Goal: Contribute content: Contribute content

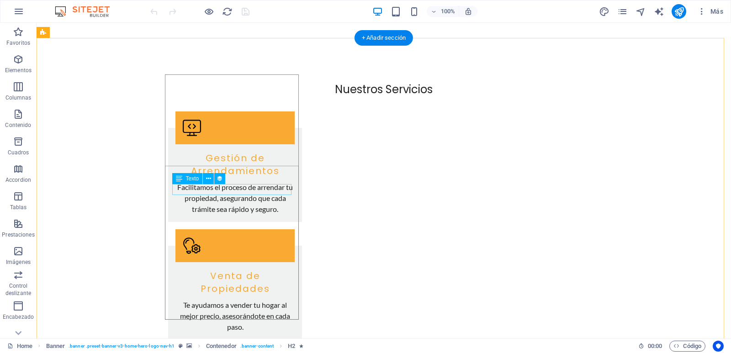
scroll to position [959, 0]
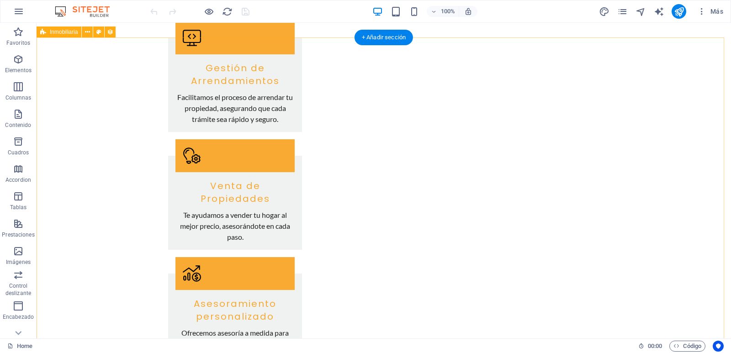
select select "68d8001a2f1c9850b806ab94"
select select "createdAt_DESC"
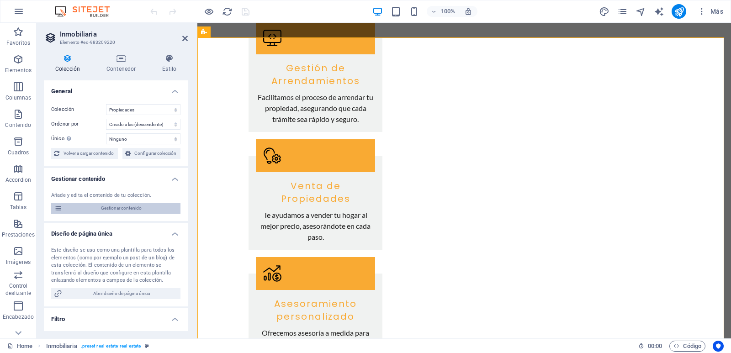
click at [102, 208] on span "Gestionar contenido" at bounding box center [121, 208] width 113 height 11
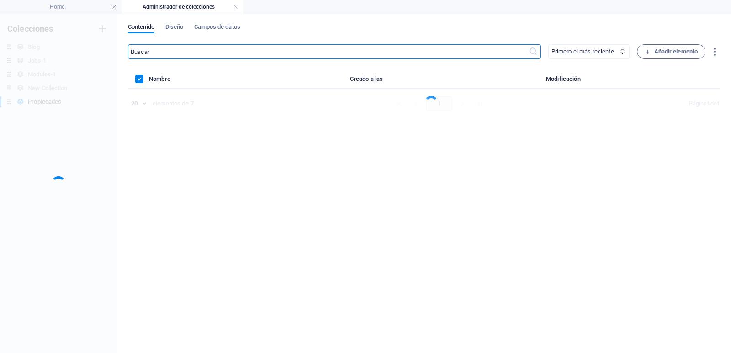
scroll to position [0, 0]
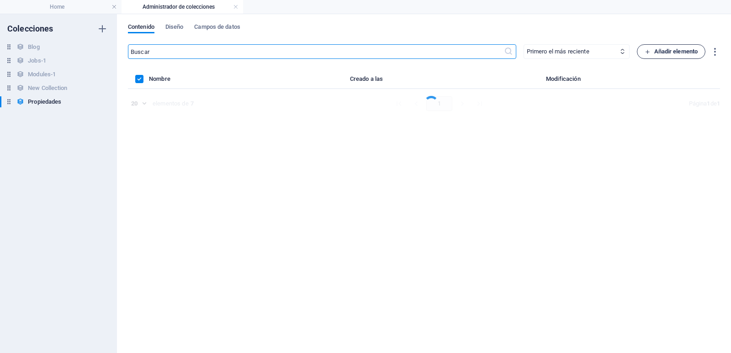
click at [666, 53] on span "Añadir elemento" at bounding box center [670, 51] width 53 height 11
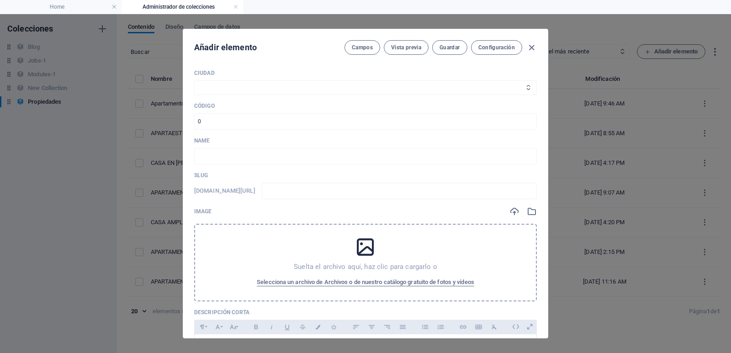
click at [274, 89] on select "Medellín Envigado Sabaneta Itagüí Bello [PERSON_NAME] La Estrella" at bounding box center [365, 87] width 342 height 15
select select "[GEOGRAPHIC_DATA]"
click at [194, 80] on select "Medellín Envigado Sabaneta Itagüí Bello [PERSON_NAME] La Estrella" at bounding box center [365, 87] width 342 height 15
click at [247, 118] on input "number" at bounding box center [365, 121] width 342 height 16
click at [218, 121] on input "number" at bounding box center [365, 121] width 342 height 16
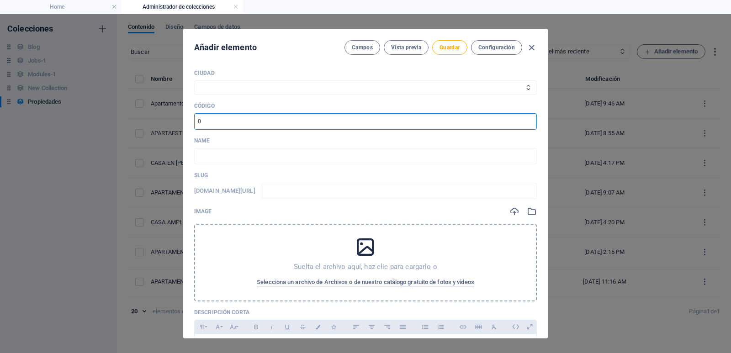
paste input "100302"
type input "100302"
click at [224, 146] on div "Name ​" at bounding box center [365, 150] width 342 height 27
click at [222, 154] on input "text" at bounding box center [365, 156] width 342 height 16
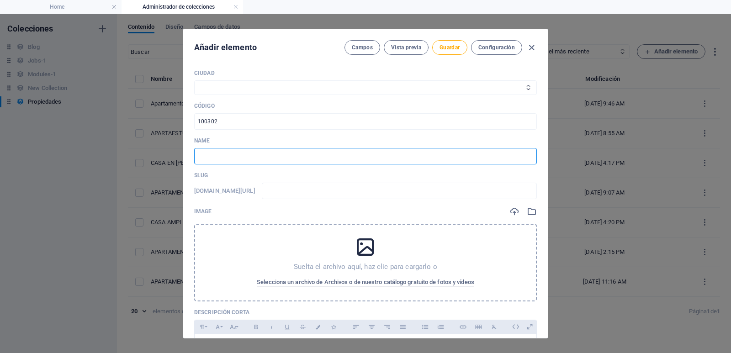
paste input "Apartamento en Arriendo en Conquistadores Medellín | 3 Habitaciones | Vista Pan…"
type input "Apartamento en Arriendo en Conquistadores Medellín | 3 Habitaciones | Vista Pan…"
type input "apartamento-en-arriendo-en-conquistadores-medellin-3-habitaciones-vista-panoram…"
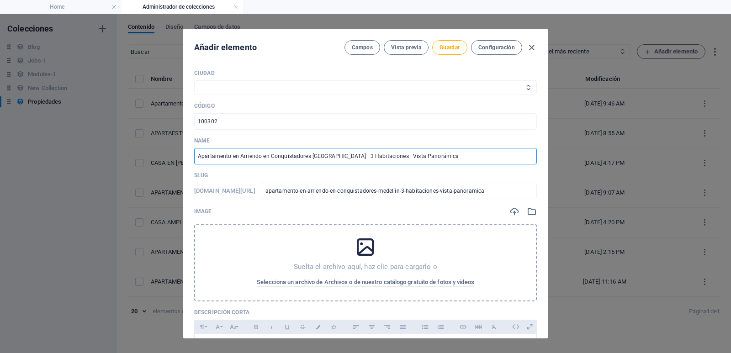
click at [231, 154] on input "Apartamento en Arriendo en Conquistadores Medellín | 3 Habitaciones | Vista Pan…" at bounding box center [365, 156] width 342 height 16
drag, startPoint x: 373, startPoint y: 157, endPoint x: 619, endPoint y: 167, distance: 245.4
click at [619, 167] on div "Añadir elemento Campos Vista previa Guardar Configuración Ciudad Medellín Envig…" at bounding box center [365, 183] width 731 height 339
type input "Apartamento en Arriendo en Conquistadores [GEOGRAPHIC_DATA] | 3 Habitaciones"
type input "apartamento-en-arriendo-en-conquistadores-medellin-3-habitaciones"
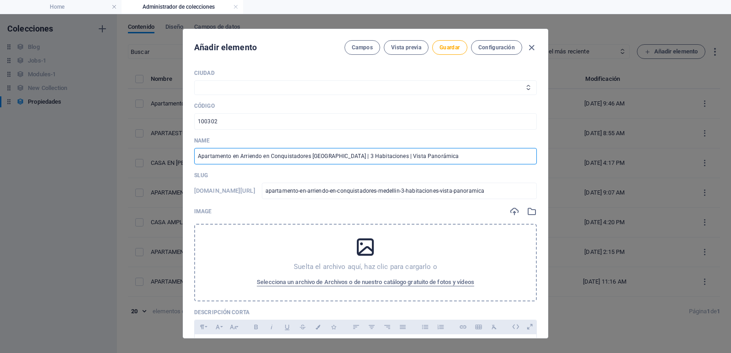
type input "apartamento-en-arriendo-en-conquistadores-medellin-3-habitaciones"
type input "Apartamento en Arriendo en Conquistadores [GEOGRAPHIC_DATA] | 3 Habitaciones"
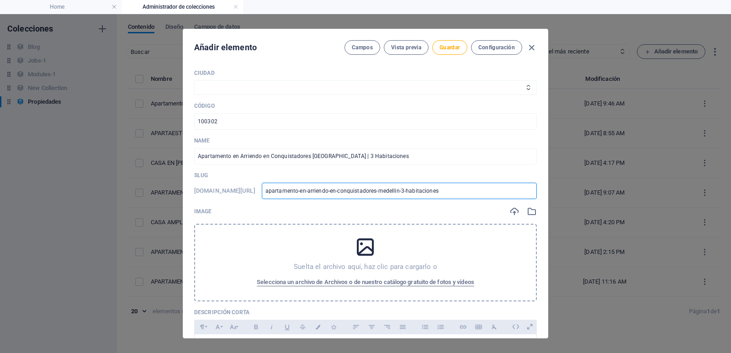
drag, startPoint x: 480, startPoint y: 192, endPoint x: 0, endPoint y: 191, distance: 479.9
click at [0, 191] on div "Añadir elemento Campos Vista previa Guardar Configuración Ciudad Medellín Envig…" at bounding box center [365, 183] width 731 height 339
type input "1"
type input "10"
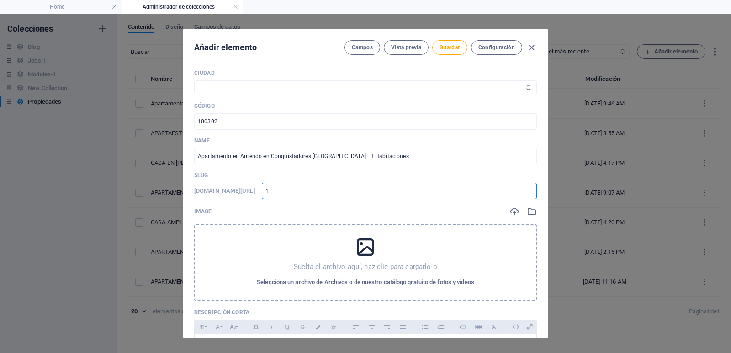
type input "10"
type input "100"
type input "1003"
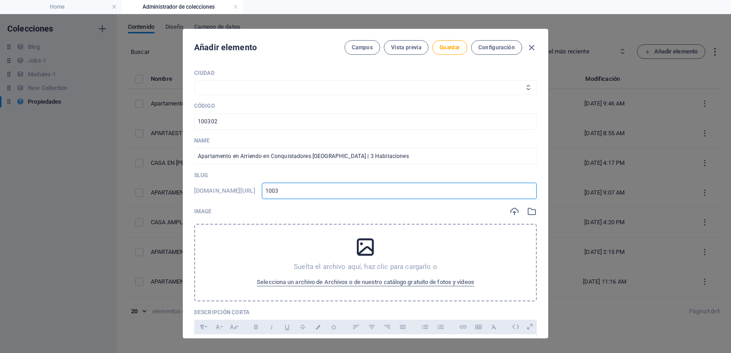
type input "10030"
type input "100302"
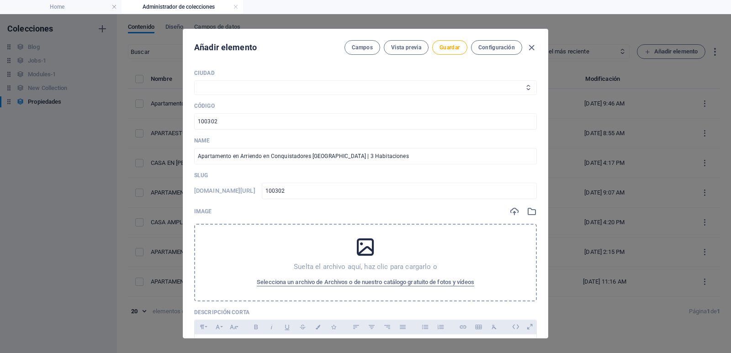
click at [341, 237] on div "Suelta el archivo aquí, haz clic para cargarlo o Selecciona un archivo de Archi…" at bounding box center [365, 263] width 342 height 78
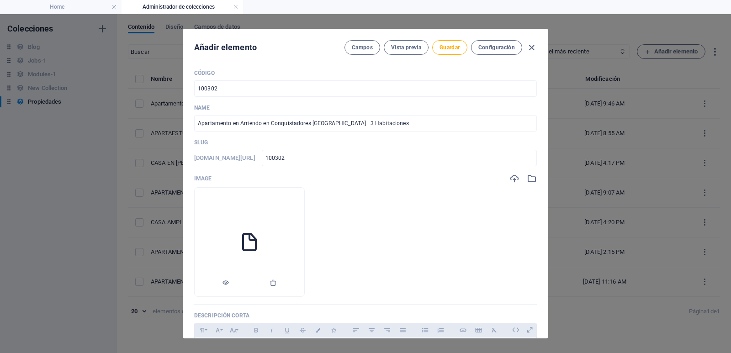
scroll to position [46, 0]
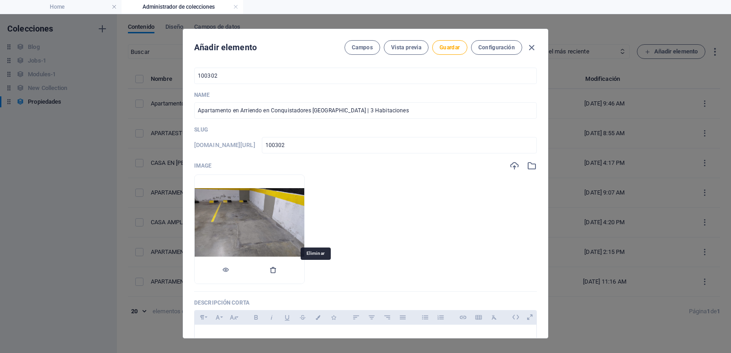
click at [277, 270] on icon "button" at bounding box center [272, 269] width 7 height 7
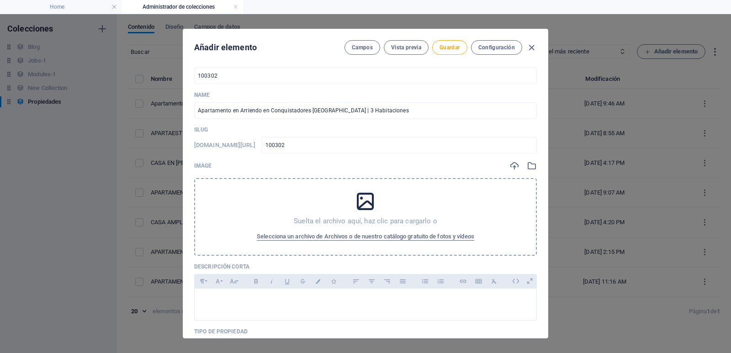
click at [354, 202] on icon at bounding box center [365, 201] width 23 height 23
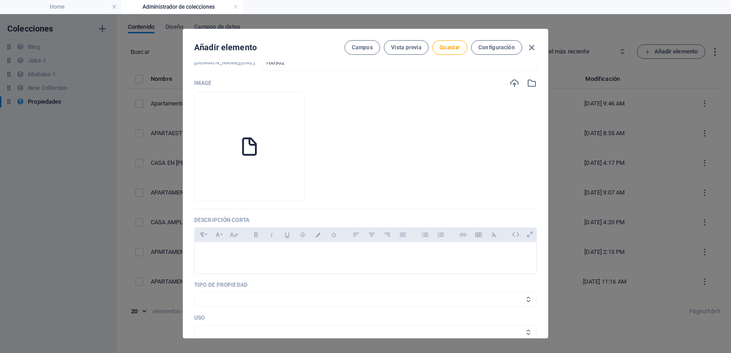
scroll to position [183, 0]
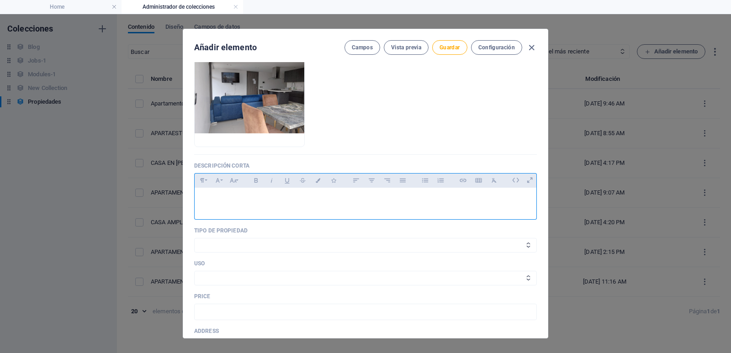
click at [257, 197] on p at bounding box center [365, 199] width 327 height 9
click at [262, 195] on p at bounding box center [365, 199] width 327 height 9
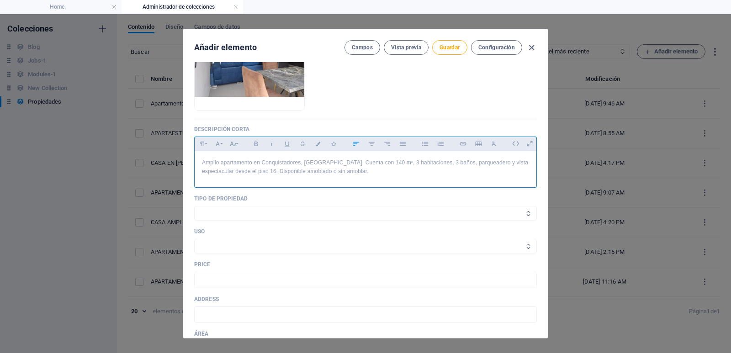
scroll to position [228, 0]
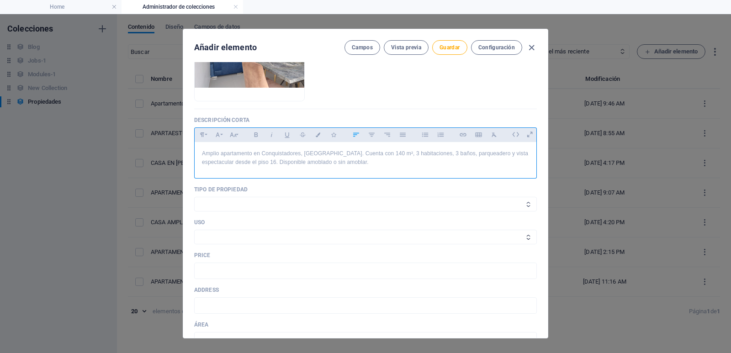
click at [234, 209] on select "Casa Apartamento Oficina Local Finca Lote" at bounding box center [365, 204] width 342 height 15
select select "Apartamento"
click at [194, 197] on select "Casa Apartamento Oficina Local Finca Lote" at bounding box center [365, 204] width 342 height 15
click at [240, 236] on select "Arriendo Venta" at bounding box center [365, 237] width 342 height 15
select select "Arriendo"
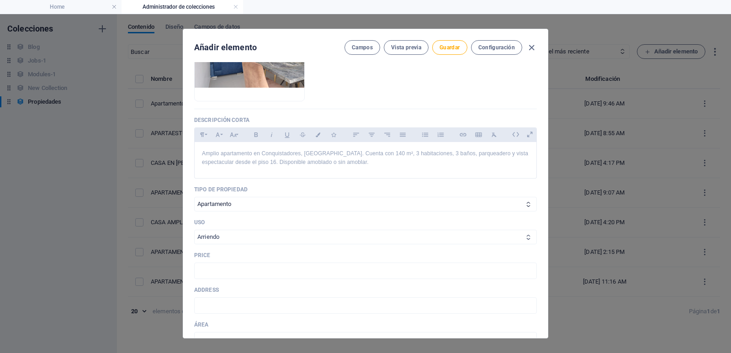
click at [194, 230] on select "Arriendo Venta" at bounding box center [365, 237] width 342 height 15
click at [237, 269] on input "text" at bounding box center [365, 271] width 342 height 16
type input "4.500.000"
click at [270, 305] on input "text" at bounding box center [365, 305] width 342 height 16
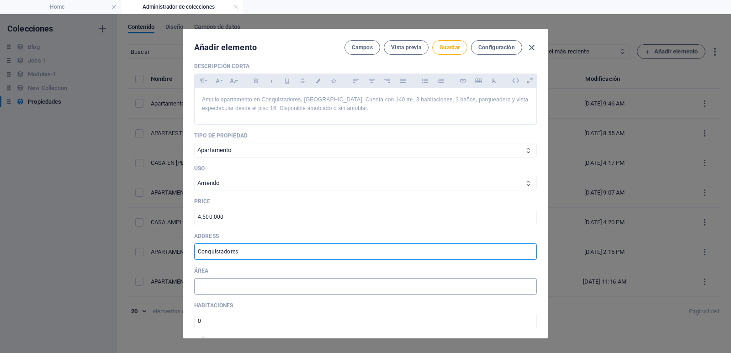
scroll to position [320, 0]
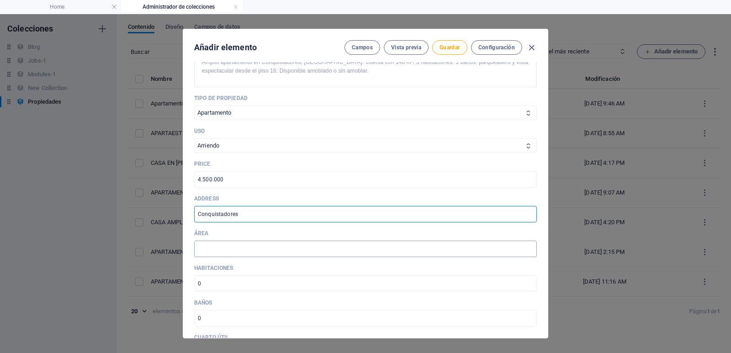
type input "Conquistadores"
click at [212, 251] on input "text" at bounding box center [365, 249] width 342 height 16
type input "140"
drag, startPoint x: 225, startPoint y: 294, endPoint x: 221, endPoint y: 287, distance: 7.6
click at [223, 292] on div "Ciudad Medellín Envigado Sabaneta Itagüí Bello Caldas La Estrella CÓDIGO 100302…" at bounding box center [365, 186] width 342 height 873
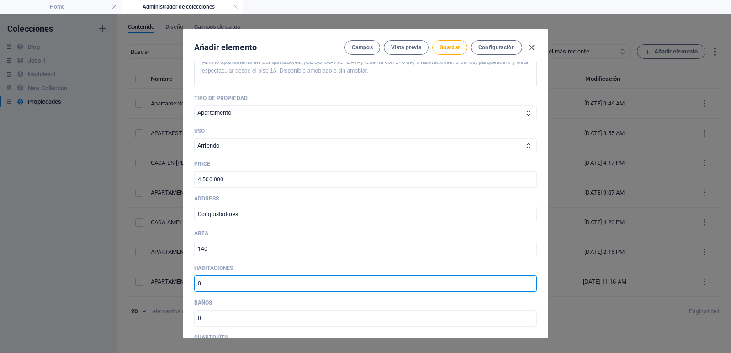
drag, startPoint x: 221, startPoint y: 287, endPoint x: 139, endPoint y: 294, distance: 82.9
click at [139, 294] on div "Añadir elemento Campos Vista previa Guardar Configuración Ciudad Medellín Envig…" at bounding box center [365, 183] width 731 height 339
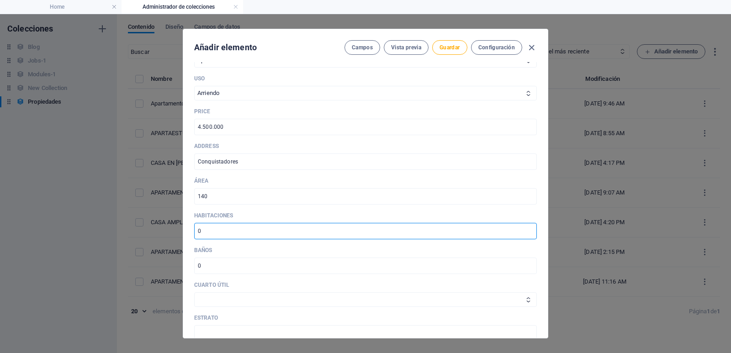
scroll to position [457, 0]
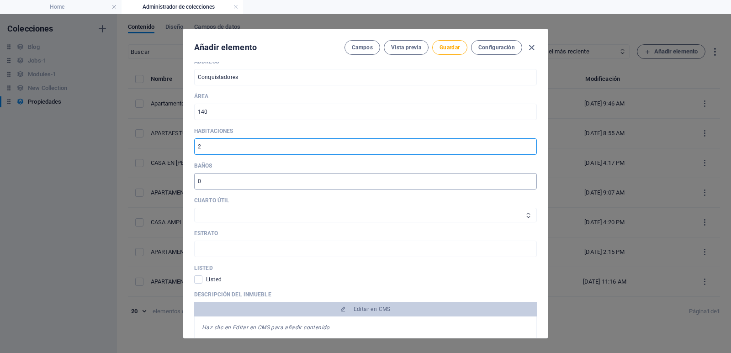
type input "2"
click at [252, 183] on input "number" at bounding box center [365, 181] width 342 height 16
type input "3"
drag, startPoint x: 241, startPoint y: 150, endPoint x: 86, endPoint y: 139, distance: 155.6
click at [86, 139] on div "Añadir elemento Campos Vista previa Guardar Configuración Ciudad Medellín Envig…" at bounding box center [365, 183] width 731 height 339
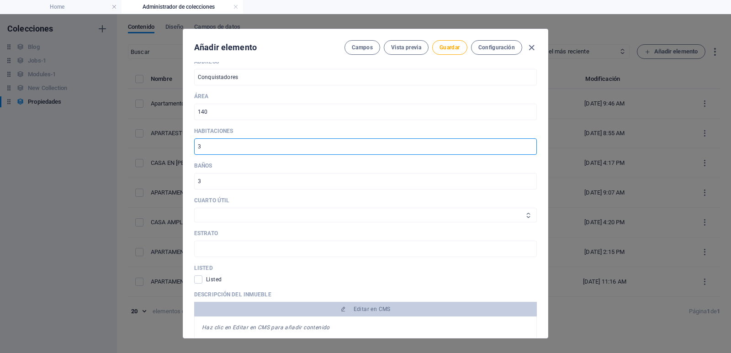
type input "3"
click at [236, 216] on select "Si No" at bounding box center [365, 215] width 342 height 15
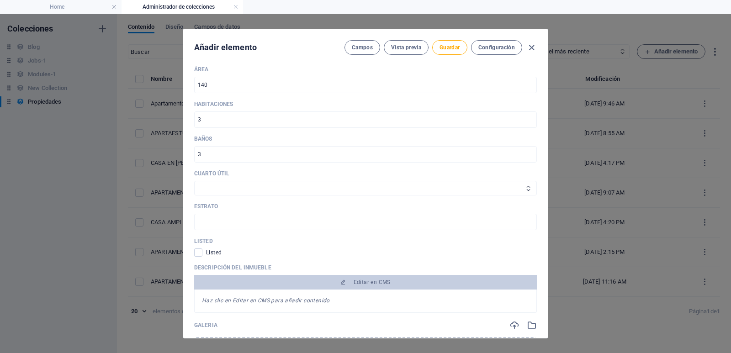
scroll to position [502, 0]
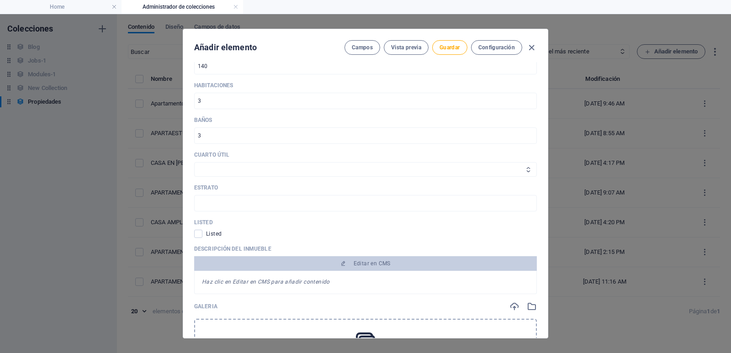
click at [226, 174] on select "Si No" at bounding box center [365, 169] width 342 height 15
select select "Si"
click at [194, 162] on select "Si No" at bounding box center [365, 169] width 342 height 15
click at [227, 196] on input "text" at bounding box center [365, 203] width 342 height 16
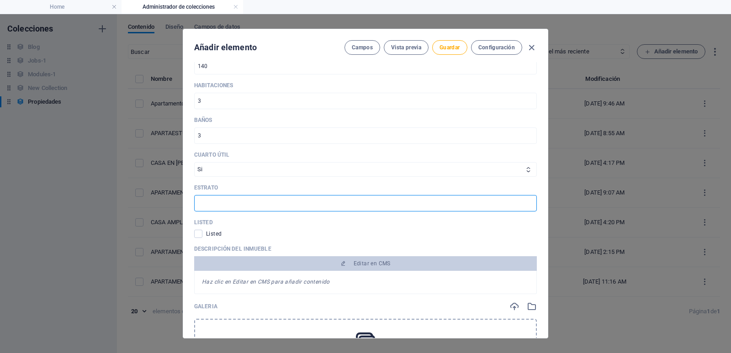
click at [237, 204] on input "text" at bounding box center [365, 203] width 342 height 16
type input "6"
click at [210, 237] on span "Listed" at bounding box center [214, 233] width 16 height 7
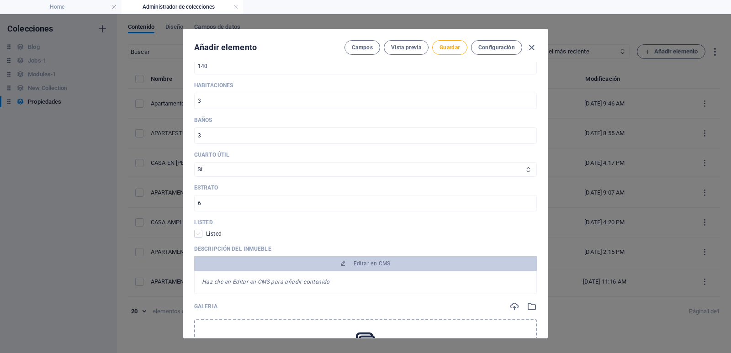
click at [201, 232] on span at bounding box center [198, 234] width 8 height 8
click at [201, 232] on input "checkbox" at bounding box center [200, 234] width 12 height 8
checkbox input "true"
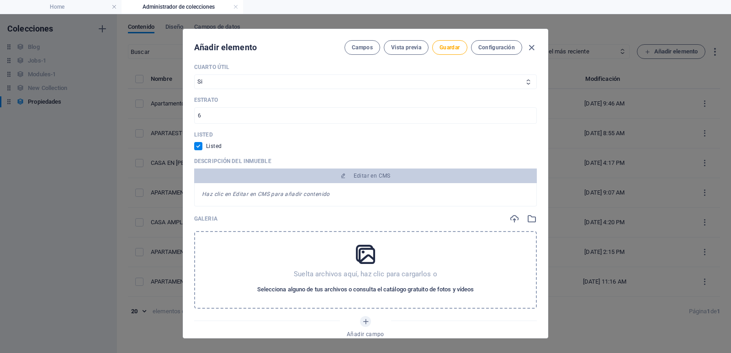
scroll to position [685, 0]
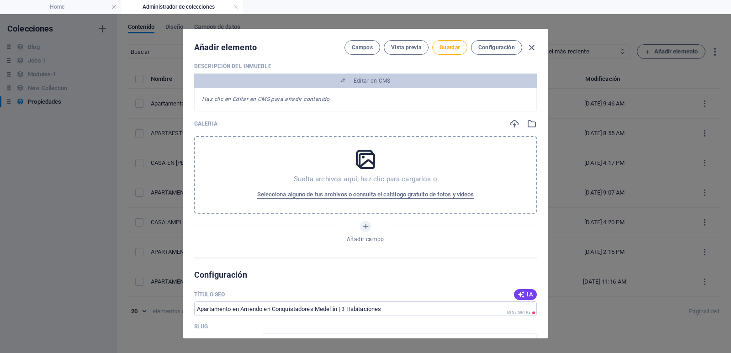
click at [365, 172] on div "Suelta archivos aquí, haz clic para cargarlos o Selecciona alguno de tus archiv…" at bounding box center [365, 175] width 342 height 78
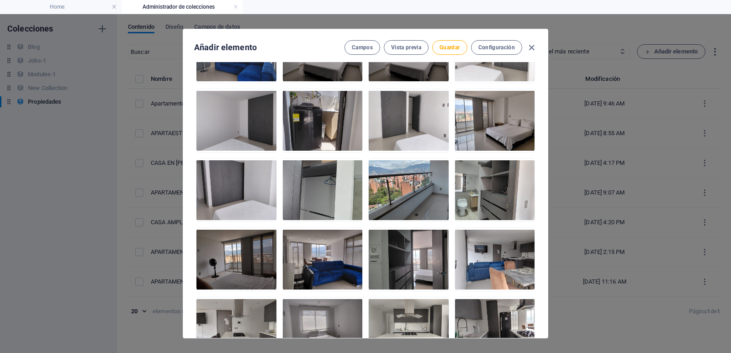
scroll to position [1293, 0]
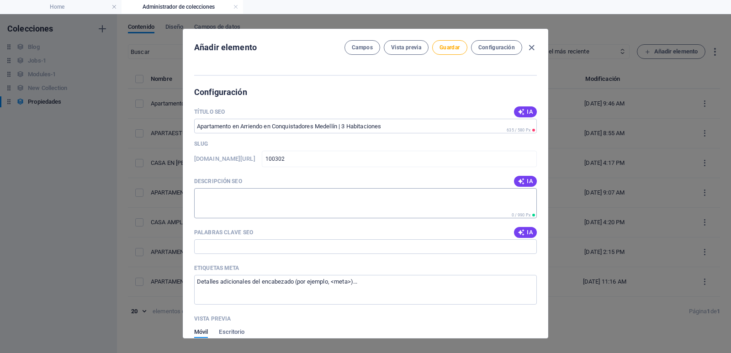
click at [248, 200] on textarea "Descripción SEO" at bounding box center [365, 203] width 342 height 30
paste textarea "Arrienda este elegante apartamento en Conquistadores, Medellín. Con 140 m², 3 h…"
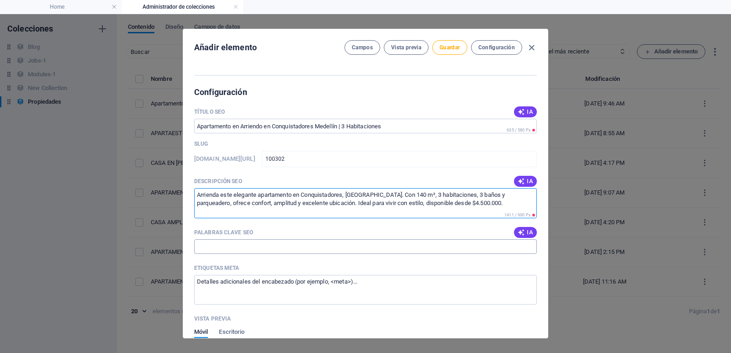
type textarea "Arrienda este elegante apartamento en Conquistadores, Medellín. Con 140 m², 3 h…"
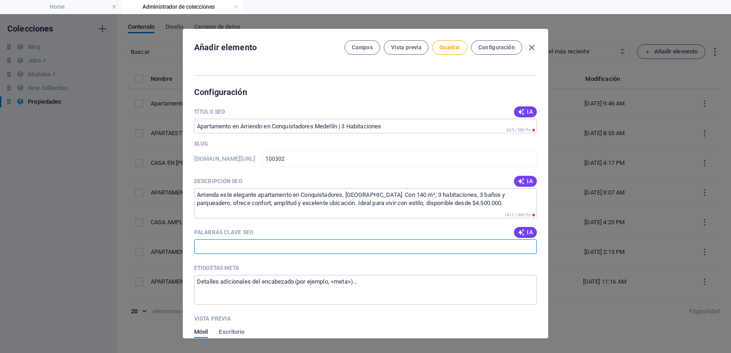
click at [260, 246] on input "Palabras clave SEO" at bounding box center [365, 246] width 342 height 15
click at [225, 250] on input "Palabras clave SEO" at bounding box center [365, 246] width 342 height 15
paste input "apartamento en arriendo Medellín, arriendo Conquistadores Medellín, arriendo ap…"
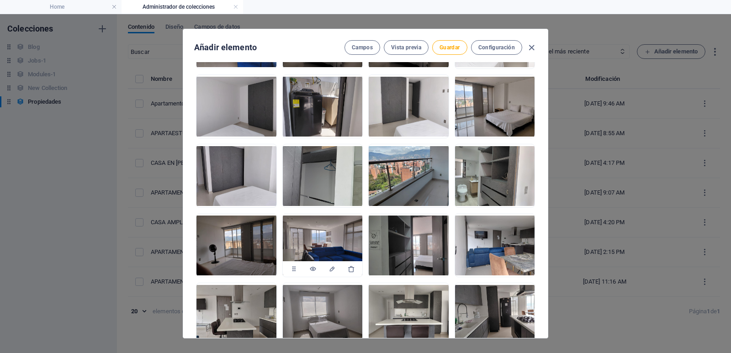
scroll to position [699, 0]
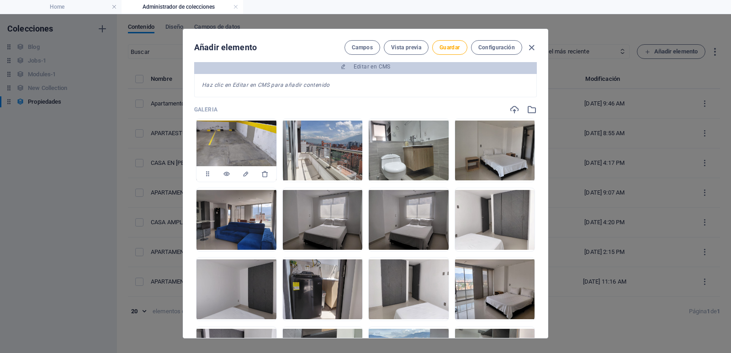
type input "apartamento en arriendo Medellín, arriendo Conquistadores Medellín, arriendo ap…"
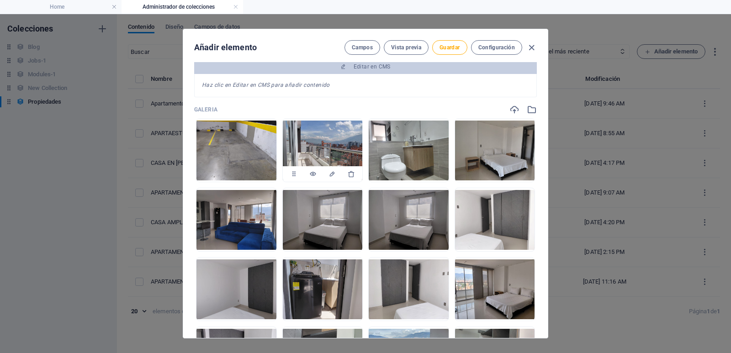
scroll to position [0, 0]
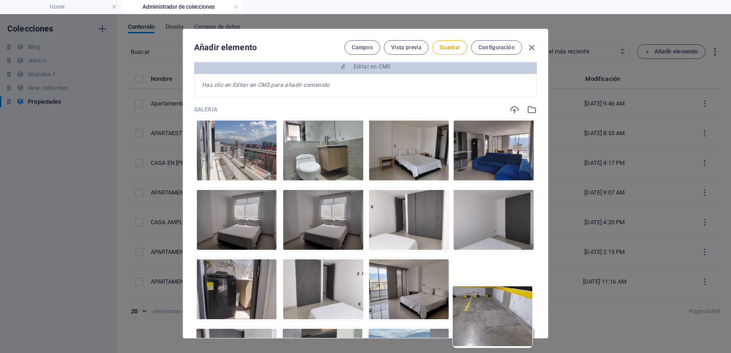
drag, startPoint x: 236, startPoint y: 145, endPoint x: 506, endPoint y: 311, distance: 317.5
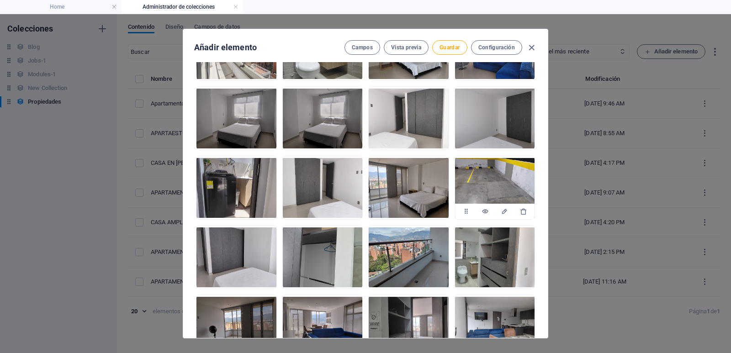
scroll to position [836, 0]
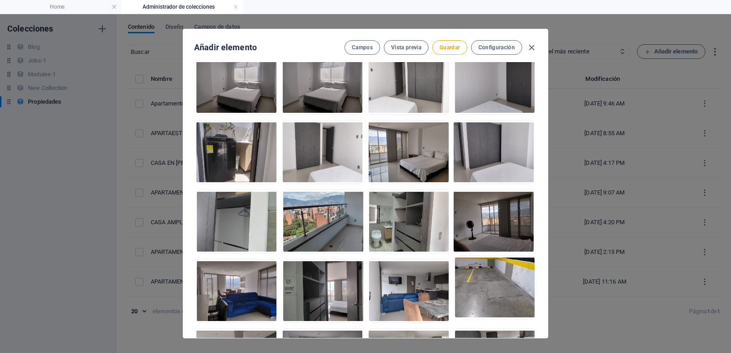
drag, startPoint x: 498, startPoint y: 148, endPoint x: 499, endPoint y: 290, distance: 141.6
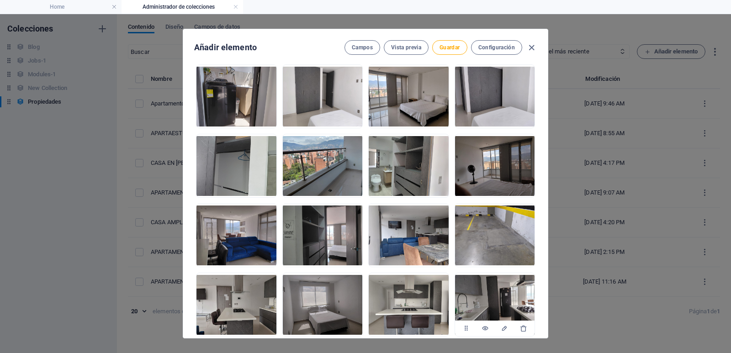
scroll to position [973, 0]
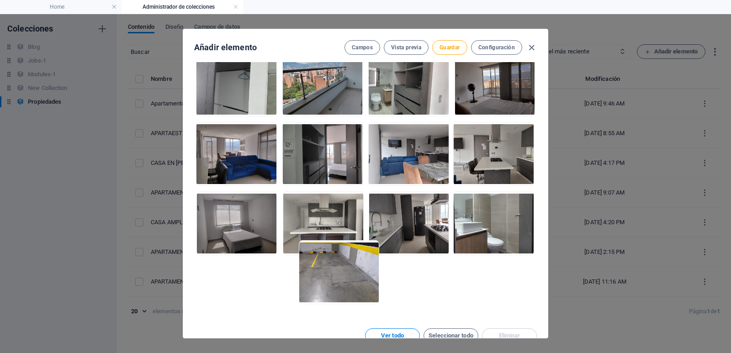
drag, startPoint x: 486, startPoint y: 165, endPoint x: 331, endPoint y: 296, distance: 202.5
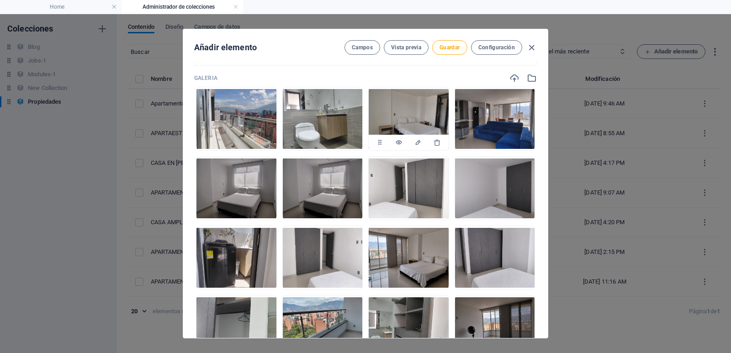
scroll to position [653, 0]
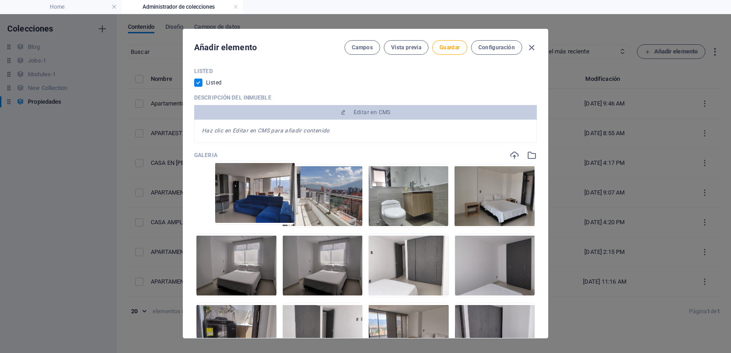
drag, startPoint x: 500, startPoint y: 191, endPoint x: 248, endPoint y: 188, distance: 252.5
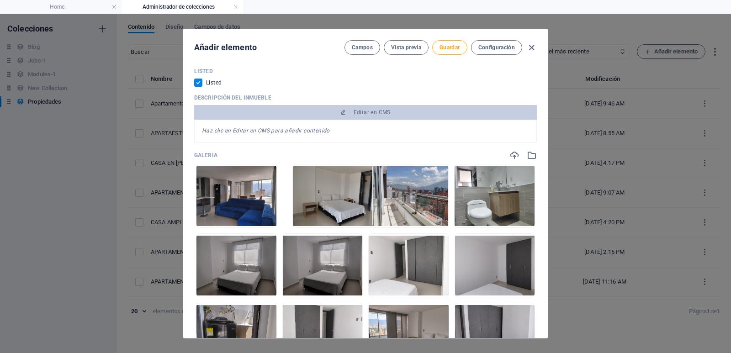
drag, startPoint x: 505, startPoint y: 211, endPoint x: 334, endPoint y: 211, distance: 170.8
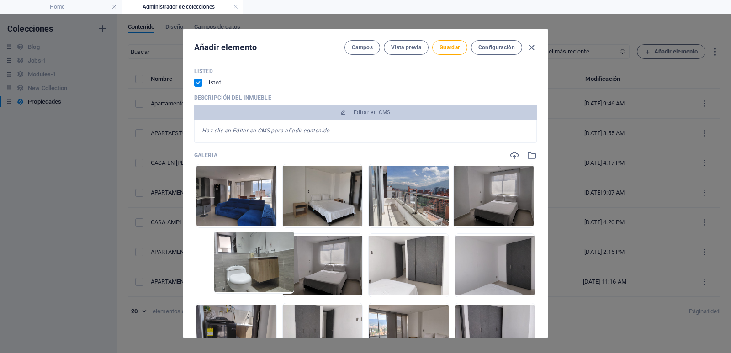
drag, startPoint x: 497, startPoint y: 200, endPoint x: 261, endPoint y: 273, distance: 246.8
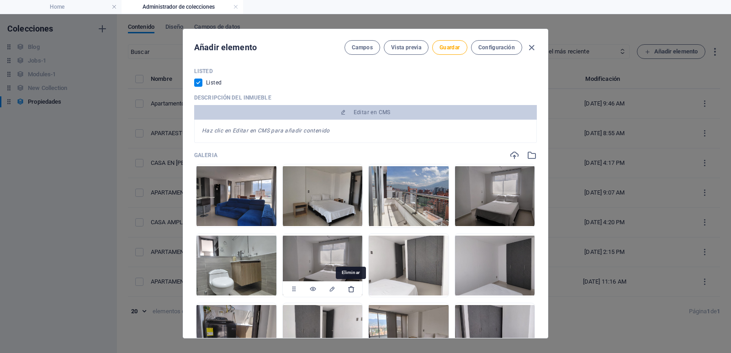
click at [349, 289] on icon "button" at bounding box center [350, 288] width 7 height 7
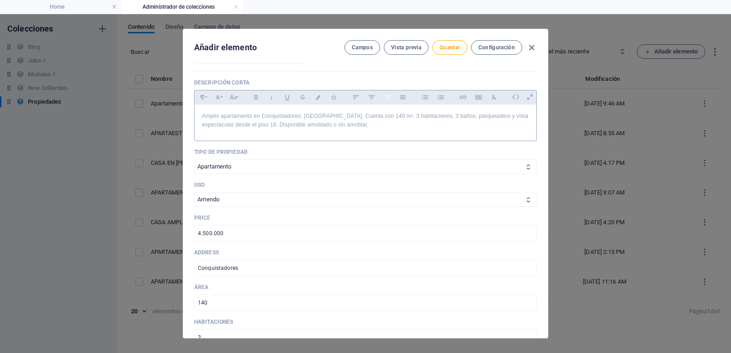
scroll to position [142, 0]
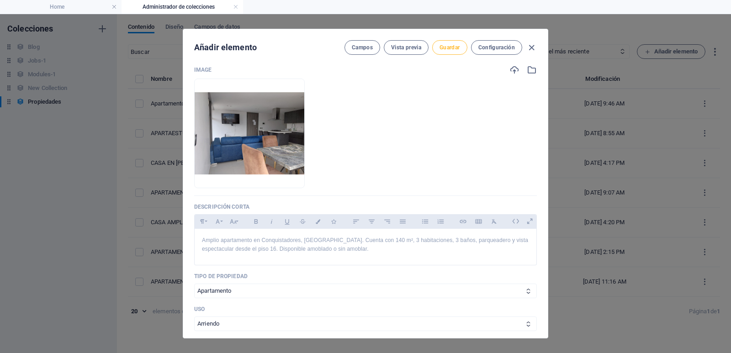
click at [455, 42] on button "Guardar" at bounding box center [449, 47] width 35 height 15
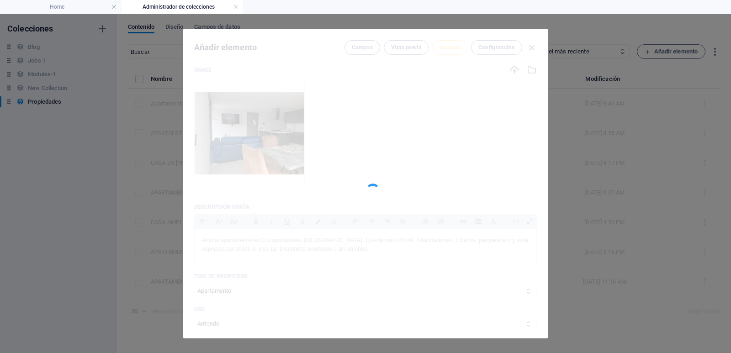
type input "100302"
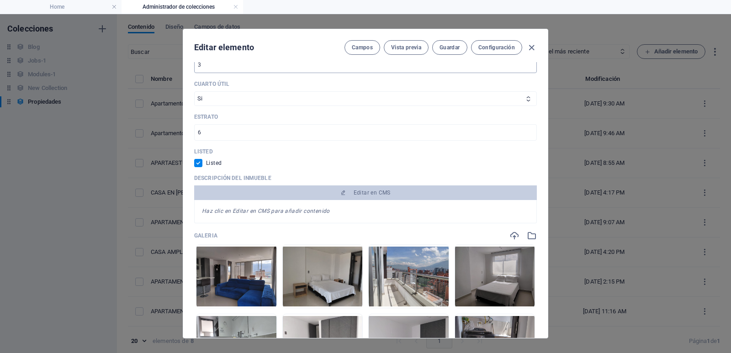
scroll to position [685, 0]
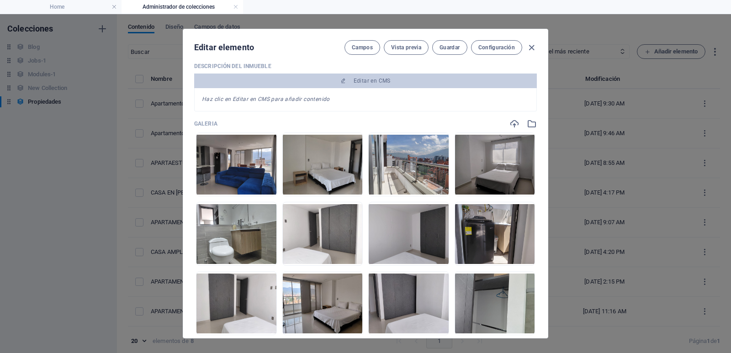
click at [367, 73] on div "Descripción del Inmueble Editar en CMS Haz clic en Editar en CMS para añadir co…" at bounding box center [365, 87] width 342 height 49
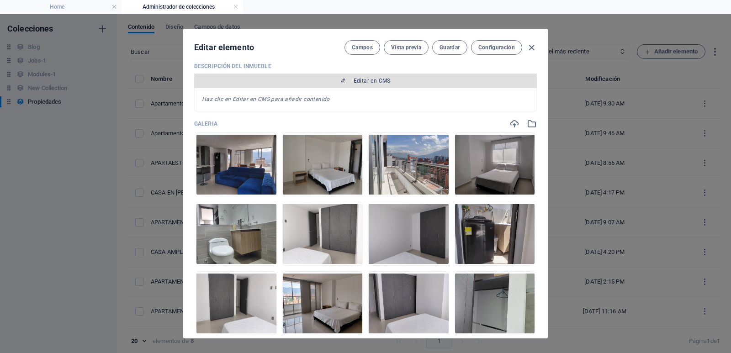
click at [363, 78] on span "Editar en CMS" at bounding box center [371, 80] width 37 height 7
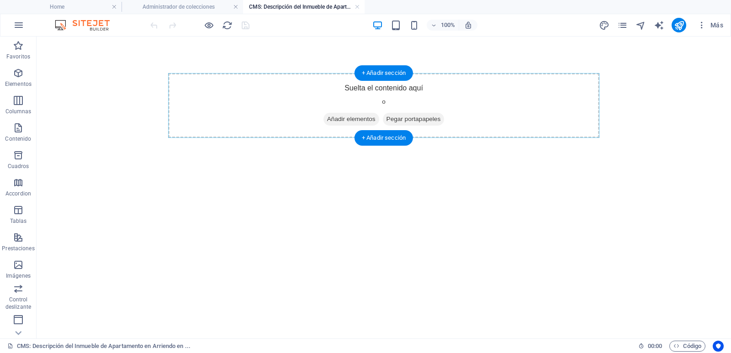
scroll to position [0, 0]
drag, startPoint x: 388, startPoint y: 72, endPoint x: 194, endPoint y: 35, distance: 197.1
click at [388, 72] on div "+ Añadir sección" at bounding box center [383, 73] width 58 height 16
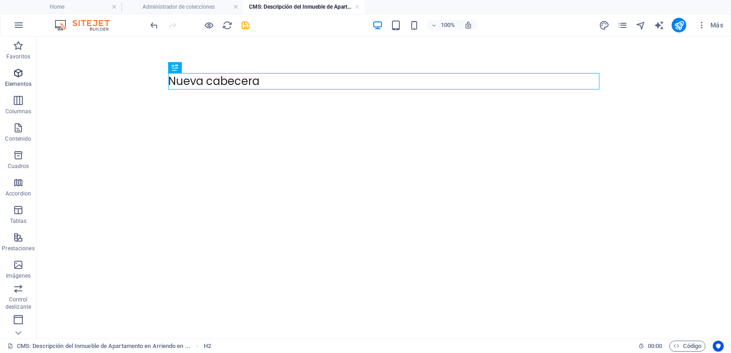
click at [14, 78] on icon "button" at bounding box center [18, 73] width 11 height 11
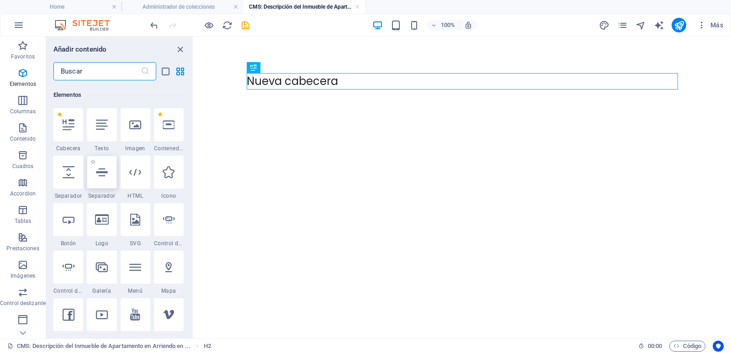
scroll to position [172, 0]
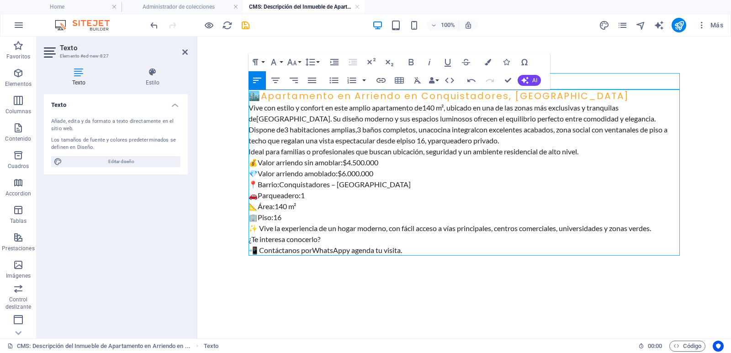
click at [590, 98] on h3 "🏙️ Apartamento en Arriendo en Conquistadores, Medellín" at bounding box center [463, 95] width 431 height 13
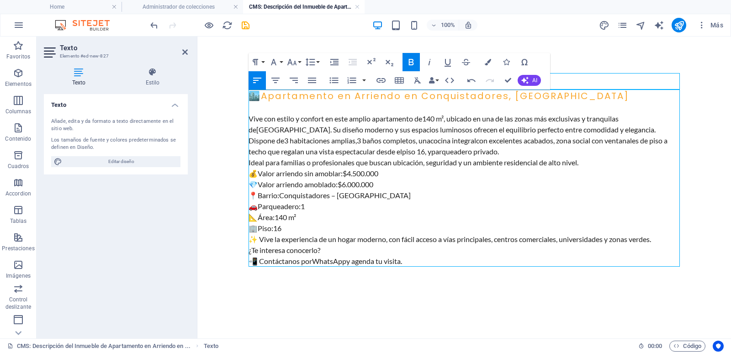
click at [615, 152] on p "Dispone de 3 habitaciones amplias , 3 baños completos , una cocina integral con…" at bounding box center [463, 146] width 431 height 22
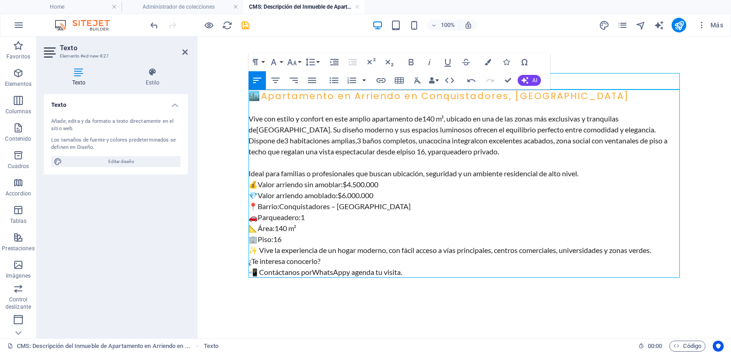
click at [605, 171] on p "Ideal para familias o profesionales que buscan ubicación, seguridad y un ambien…" at bounding box center [463, 173] width 431 height 11
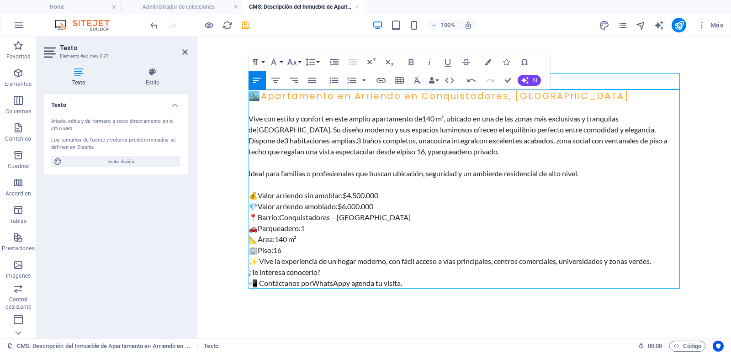
click at [321, 252] on p "📍 Barrio: Conquistadores – Medellín 🚗 Parqueadero: 1 📐 Área: 140 m² 🏢 Piso: 16" at bounding box center [463, 234] width 431 height 44
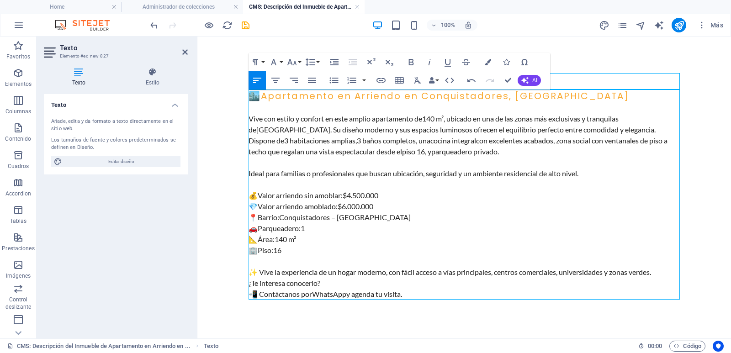
click at [332, 283] on p "¿Te interesa conocerlo? 📲 Contáctanos por WhatsApp y agenda tu visita." at bounding box center [463, 289] width 431 height 22
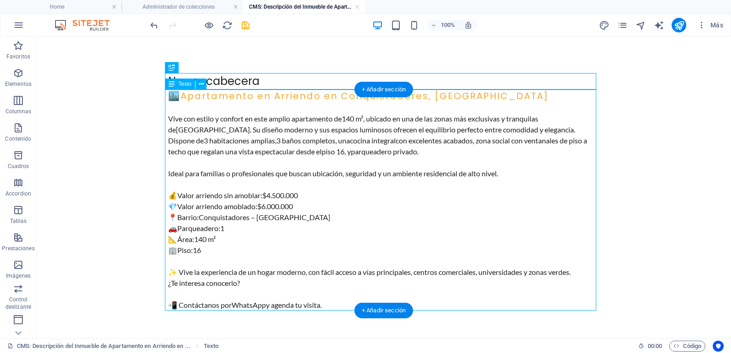
click at [250, 97] on div "🏙️ Apartamento en Arriendo en Conquistadores, Medellín Vive con estilo y confor…" at bounding box center [383, 199] width 431 height 221
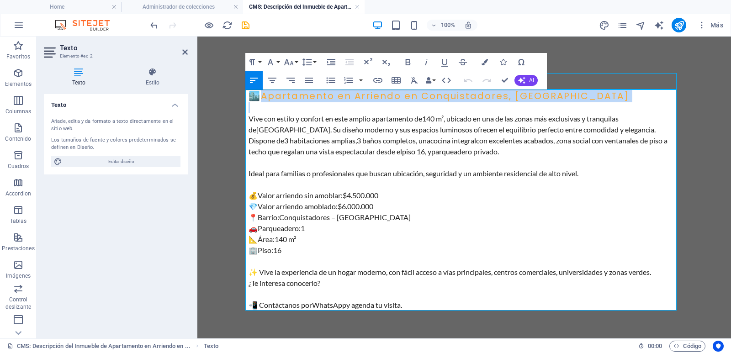
drag, startPoint x: 265, startPoint y: 98, endPoint x: 555, endPoint y: 106, distance: 290.5
click at [555, 106] on div "🏙️ Apartamento en Arriendo en Conquistadores, Medellín Vive con estilo y confor…" at bounding box center [463, 199] width 431 height 221
click at [599, 75] on div "Nueva cabecera" at bounding box center [463, 81] width 431 height 16
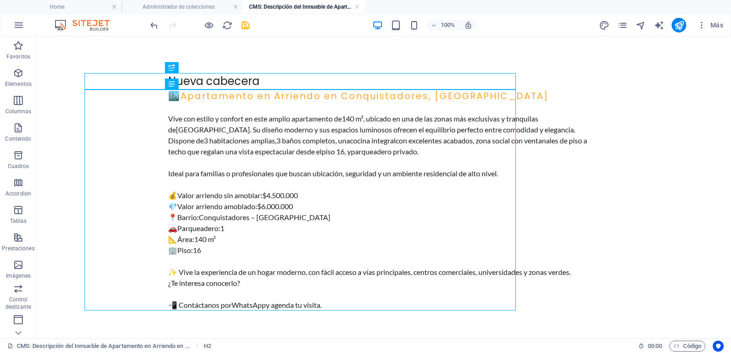
click at [597, 63] on div "Nueva cabecera 🏙️ Apartamento en Arriendo en Conquistadores, Medellín Vive con …" at bounding box center [384, 192] width 446 height 310
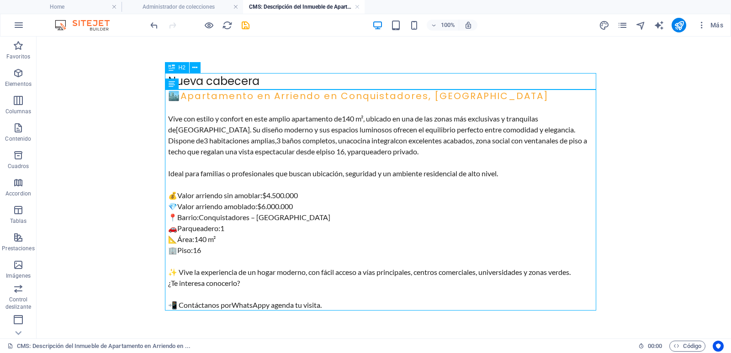
click at [472, 82] on div "Nueva cabecera" at bounding box center [383, 81] width 431 height 16
click at [188, 79] on div "Nueva cabecera" at bounding box center [383, 81] width 431 height 16
click at [192, 70] on icon at bounding box center [194, 68] width 5 height 10
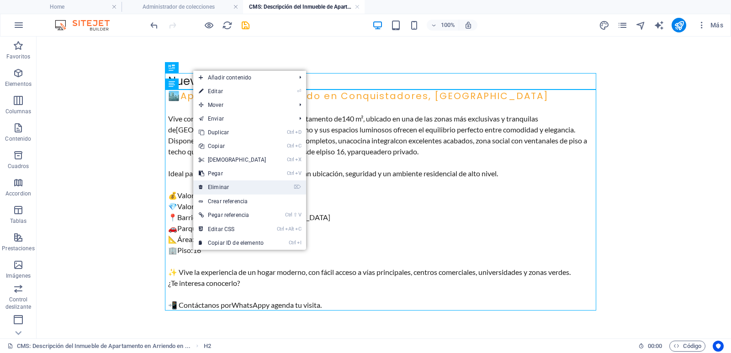
click at [240, 182] on link "⌦ Eliminar" at bounding box center [232, 187] width 79 height 14
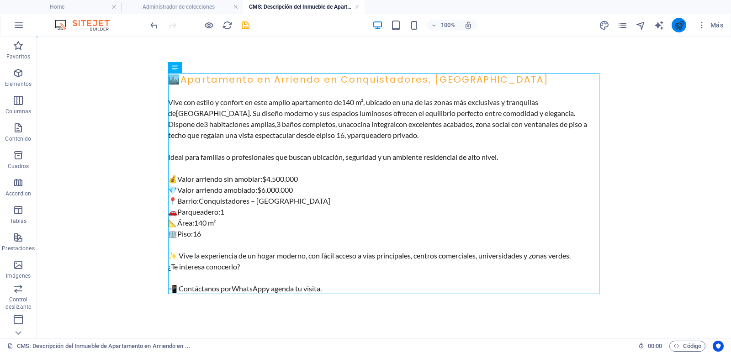
click at [677, 22] on icon "publish" at bounding box center [678, 25] width 11 height 11
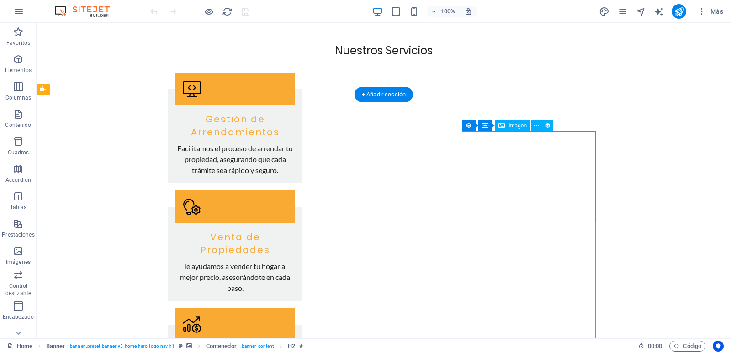
scroll to position [913, 0]
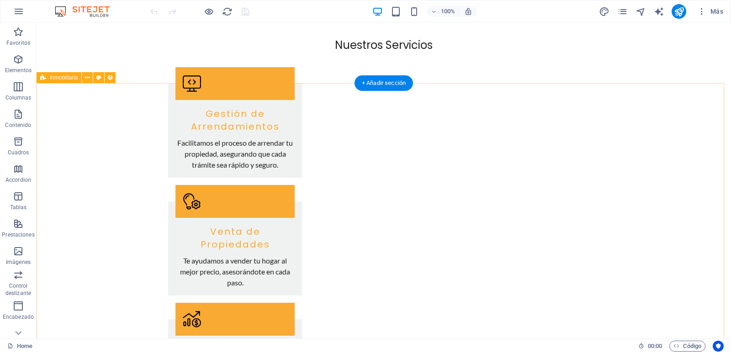
select select "68d8001a2f1c9850b806ab94"
select select "createdAt_DESC"
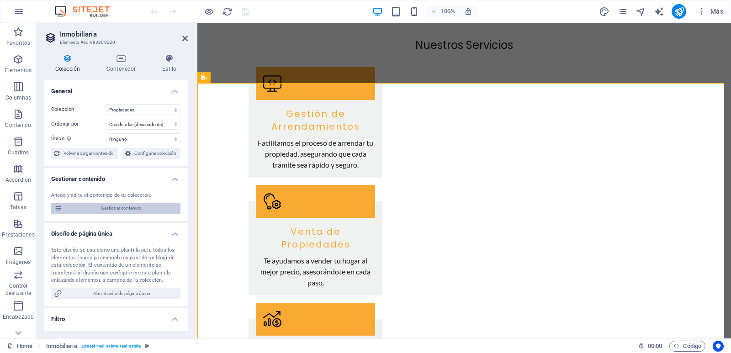
click at [133, 210] on span "Gestionar contenido" at bounding box center [121, 208] width 113 height 11
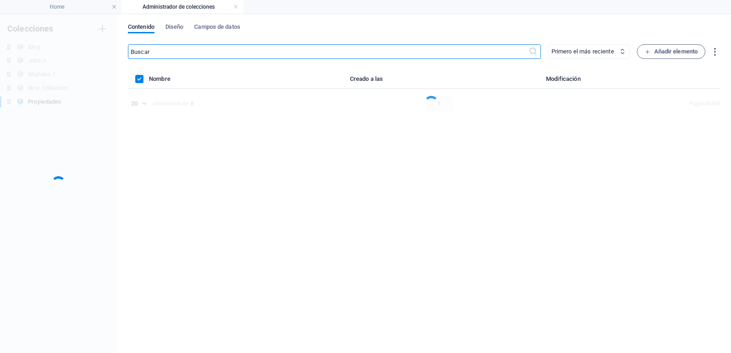
scroll to position [0, 0]
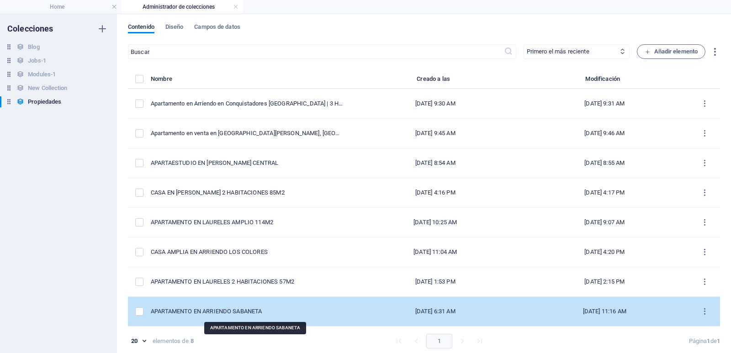
click at [228, 314] on div "APARTAMENTO EN ARRIENDO SABANETA" at bounding box center [247, 311] width 192 height 8
select select "Apartamento"
select select "Arriendo"
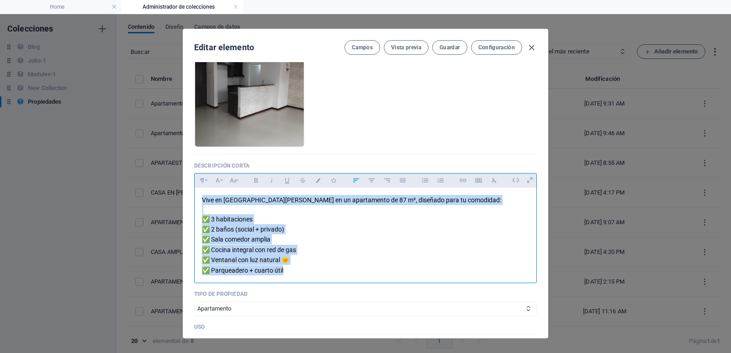
drag, startPoint x: 325, startPoint y: 271, endPoint x: 181, endPoint y: 193, distance: 163.5
click at [181, 193] on div "Editar elemento Campos Vista previa Guardar Configuración [GEOGRAPHIC_DATA] Env…" at bounding box center [365, 183] width 731 height 339
copy p "Vive en [GEOGRAPHIC_DATA][PERSON_NAME] en un apartamento de 87 m², diseñado par…"
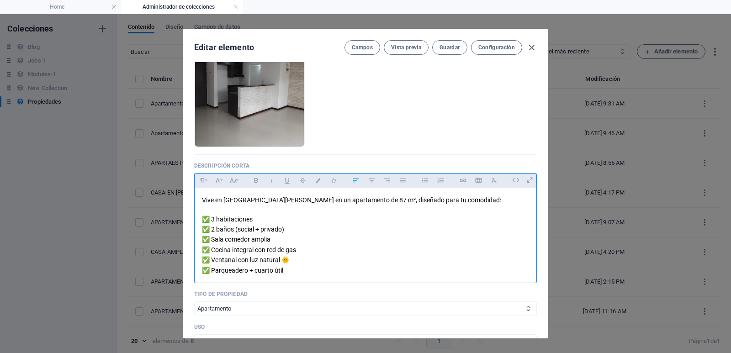
click at [484, 143] on ul "Arrastra archivos aquí para cargarlos de inmediato" at bounding box center [365, 92] width 342 height 110
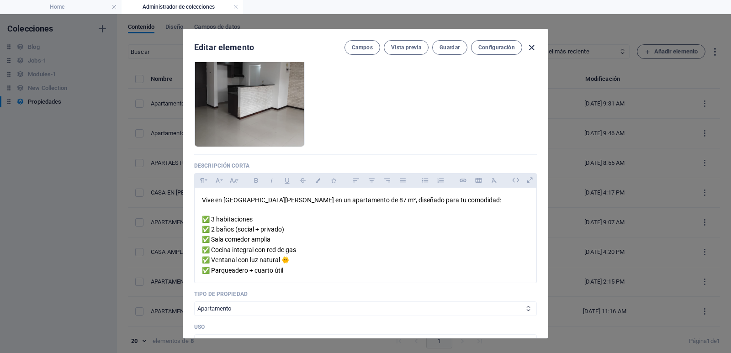
click at [526, 48] on icon "button" at bounding box center [531, 47] width 11 height 11
checkbox input "false"
type input "apartamento-en-arriendo-sabaneta"
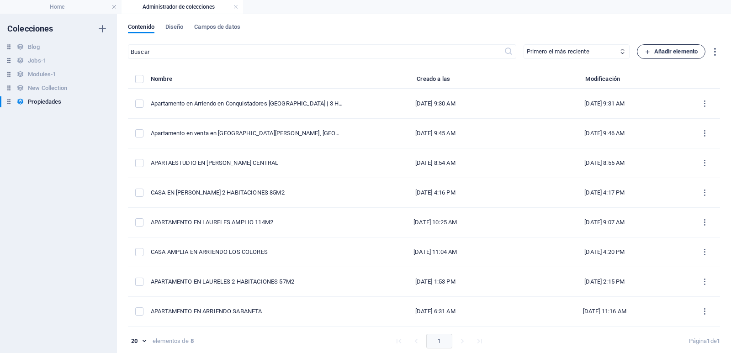
click at [649, 45] on button "Añadir elemento" at bounding box center [670, 51] width 69 height 15
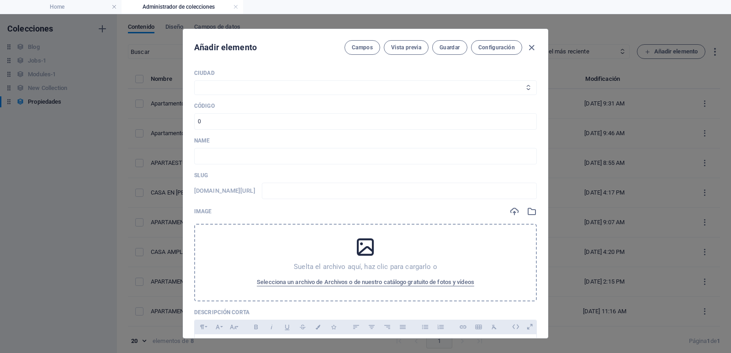
click at [261, 87] on select "Medellín Envigado Sabaneta Itagüí Bello [PERSON_NAME] La Estrella" at bounding box center [365, 87] width 342 height 15
select select "Sabaneta"
click at [194, 80] on select "Medellín Envigado Sabaneta Itagüí Bello [PERSON_NAME] La Estrella" at bounding box center [365, 87] width 342 height 15
click at [276, 120] on input "number" at bounding box center [365, 121] width 342 height 16
click at [224, 159] on input "text" at bounding box center [365, 156] width 342 height 16
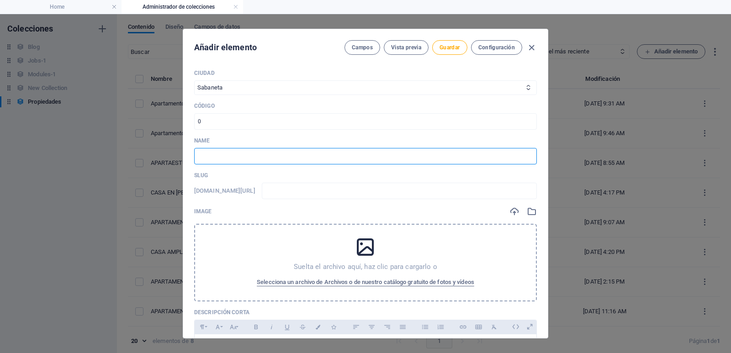
click at [252, 159] on input "text" at bounding box center [365, 156] width 342 height 16
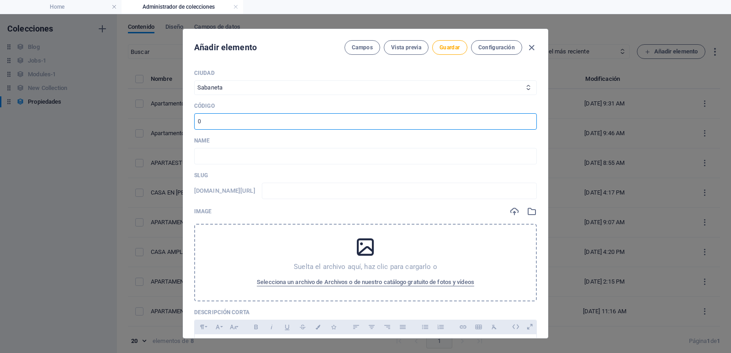
click at [200, 121] on input "number" at bounding box center [365, 121] width 342 height 16
paste input "100401"
type input "100401"
click at [221, 161] on input "text" at bounding box center [365, 156] width 342 height 16
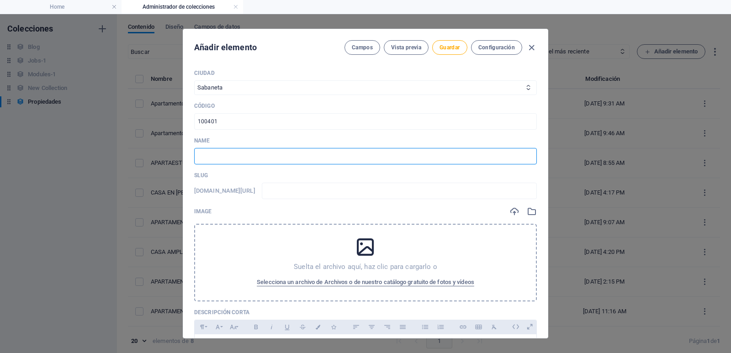
click at [252, 156] on input "text" at bounding box center [365, 156] width 342 height 16
paste input "Apartamento en Arriendo en [GEOGRAPHIC_DATA][PERSON_NAME]"
type input "Apartamento en Arriendo en [GEOGRAPHIC_DATA][PERSON_NAME]"
type input "apartamento-en-arriendo-en-vegas-de-[GEOGRAPHIC_DATA][PERSON_NAME]"
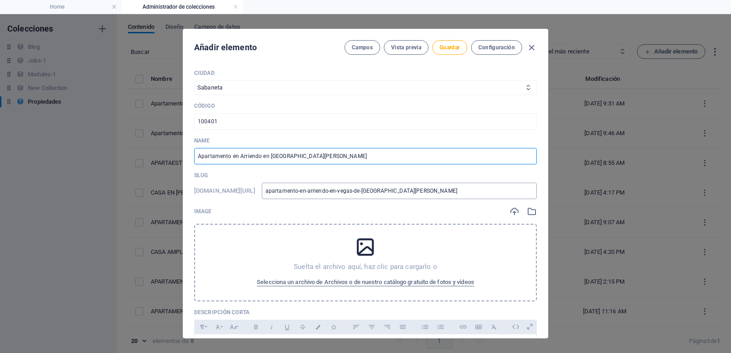
type input "Apartamento en Arriendo en [GEOGRAPHIC_DATA][PERSON_NAME]"
click at [397, 185] on input "apartamento-en-arriendo-en-vegas-de-[GEOGRAPHIC_DATA][PERSON_NAME]" at bounding box center [399, 191] width 275 height 16
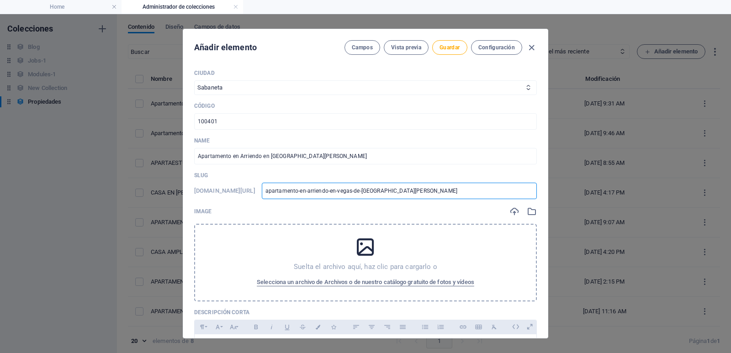
click at [397, 185] on input "apartamento-en-arriendo-en-vegas-de-[GEOGRAPHIC_DATA][PERSON_NAME]" at bounding box center [399, 191] width 275 height 16
click at [356, 190] on input "apartamento-en-arriendo-en-vegas-de-[GEOGRAPHIC_DATA][PERSON_NAME]" at bounding box center [399, 191] width 275 height 16
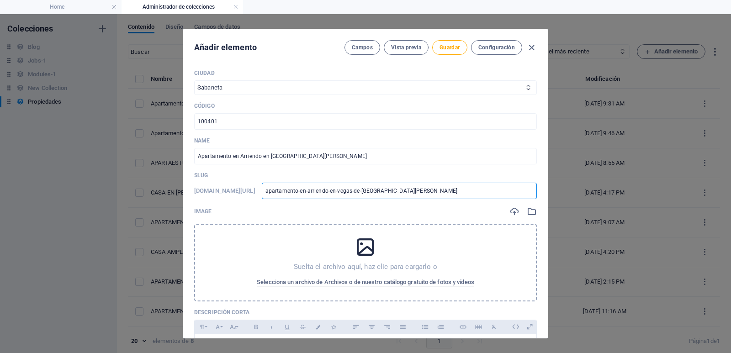
type input "1"
type input "10"
type input "100"
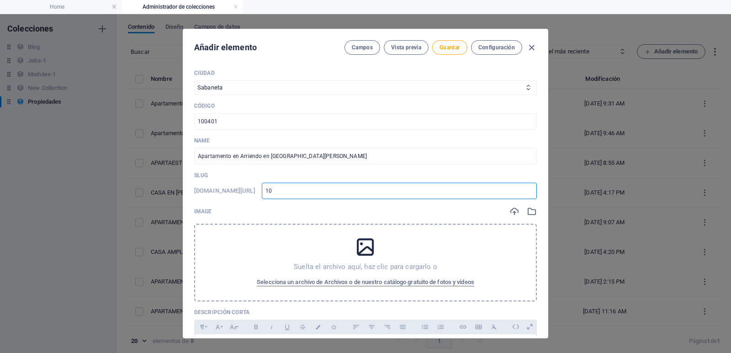
type input "100"
type input "1004"
type input "10040"
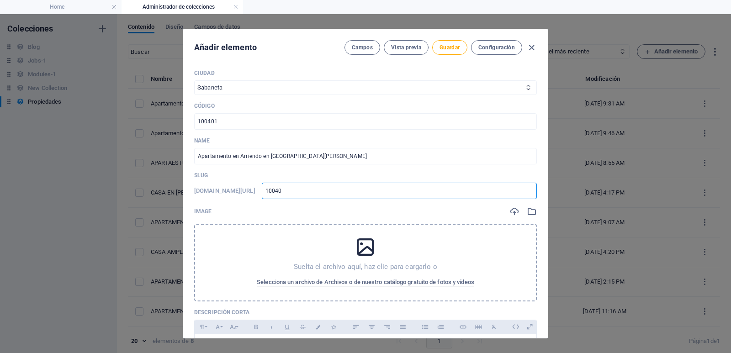
type input "100401"
click at [385, 250] on div "Suelta el archivo aquí, haz clic para cargarlo o Selecciona un archivo de Archi…" at bounding box center [365, 263] width 342 height 78
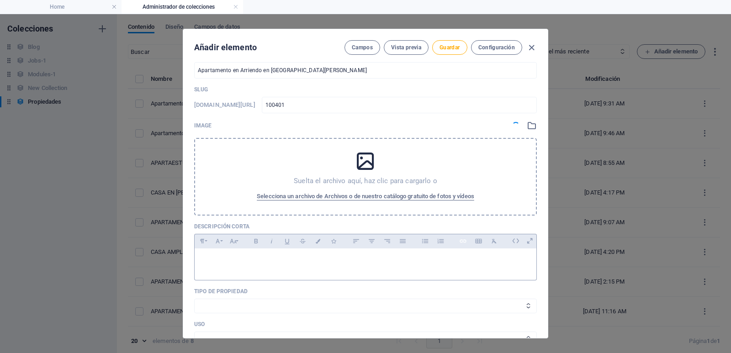
scroll to position [183, 0]
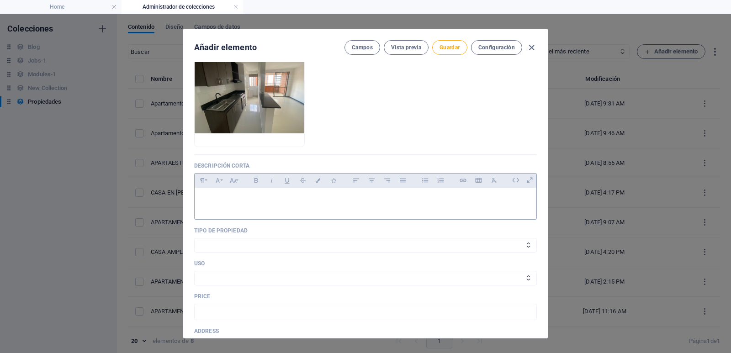
click at [434, 188] on div at bounding box center [366, 201] width 342 height 27
click at [226, 252] on select "Casa Apartamento Oficina Local Finca Lote" at bounding box center [365, 245] width 342 height 15
select select "Apartamento"
click at [194, 238] on select "Casa Apartamento Oficina Local Finca Lote" at bounding box center [365, 245] width 342 height 15
click at [257, 283] on select "Arriendo Venta" at bounding box center [365, 278] width 342 height 15
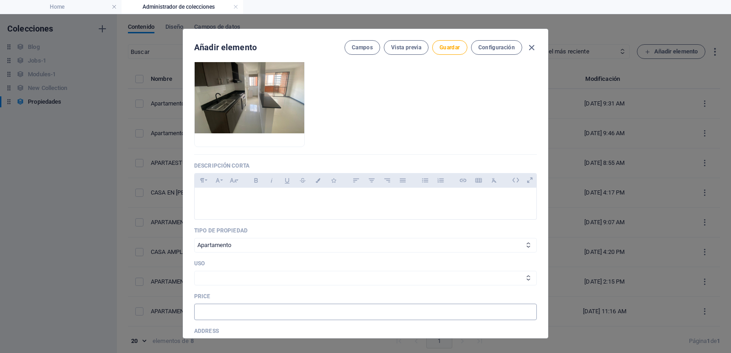
select select "Arriendo"
click at [194, 271] on select "Arriendo Venta" at bounding box center [365, 278] width 342 height 15
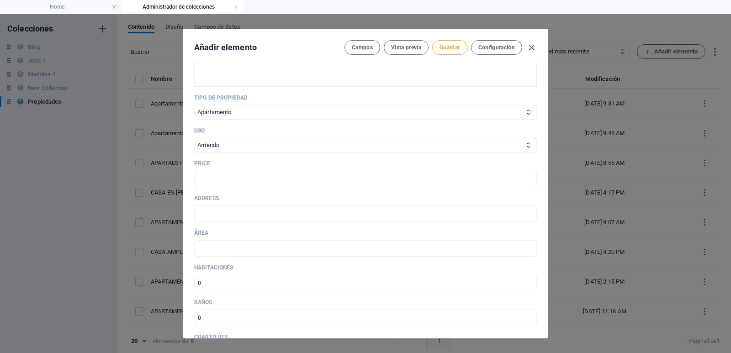
scroll to position [320, 0]
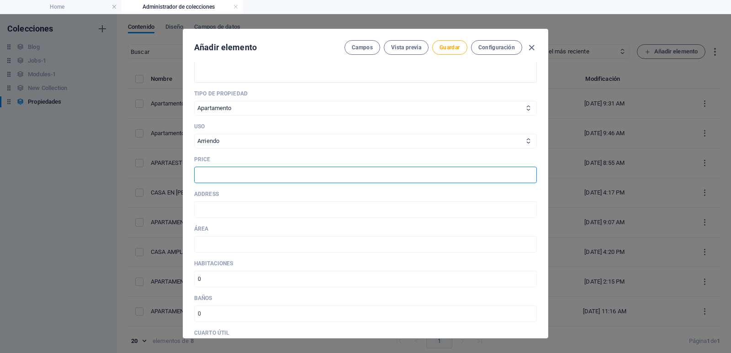
click at [225, 174] on input "text" at bounding box center [365, 175] width 342 height 16
type input "2.500.000"
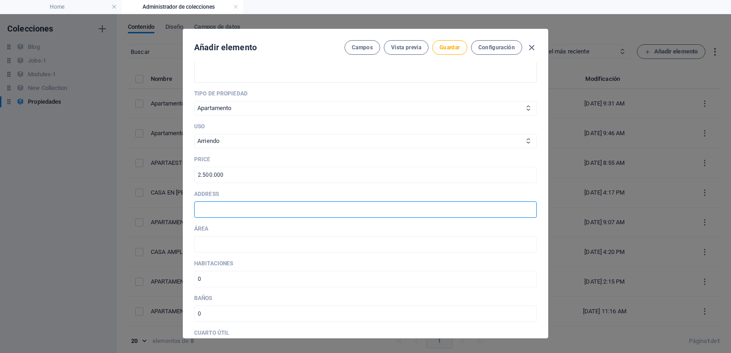
click at [243, 211] on input "text" at bounding box center [365, 209] width 342 height 16
type input "Vegas de [GEOGRAPHIC_DATA][PERSON_NAME], [GEOGRAPHIC_DATA]"
click at [262, 245] on input "text" at bounding box center [365, 244] width 342 height 16
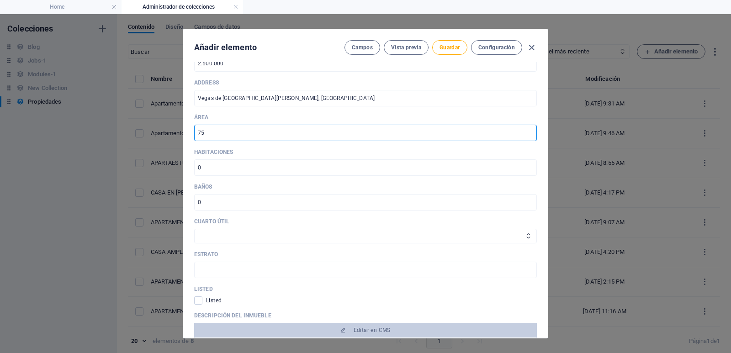
scroll to position [457, 0]
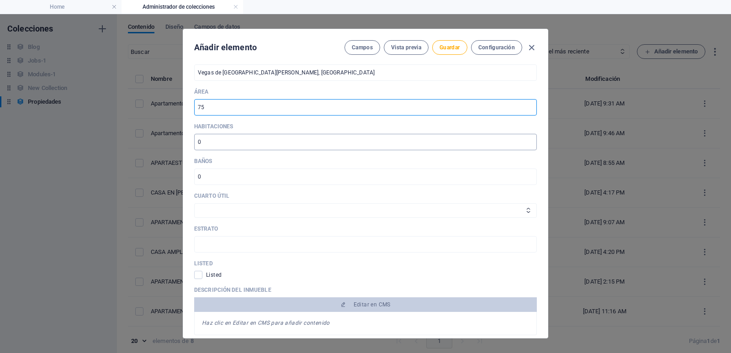
type input "75"
click at [195, 140] on input "number" at bounding box center [365, 142] width 342 height 16
type input "3"
click at [196, 177] on input "number" at bounding box center [365, 176] width 342 height 16
type input "2"
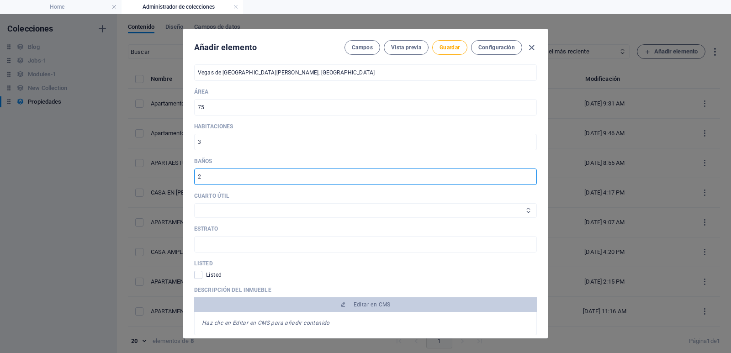
click at [218, 216] on select "Si No" at bounding box center [365, 210] width 342 height 15
select select "Si"
click at [194, 203] on select "Si No" at bounding box center [365, 210] width 342 height 15
click at [228, 246] on input "text" at bounding box center [365, 244] width 342 height 16
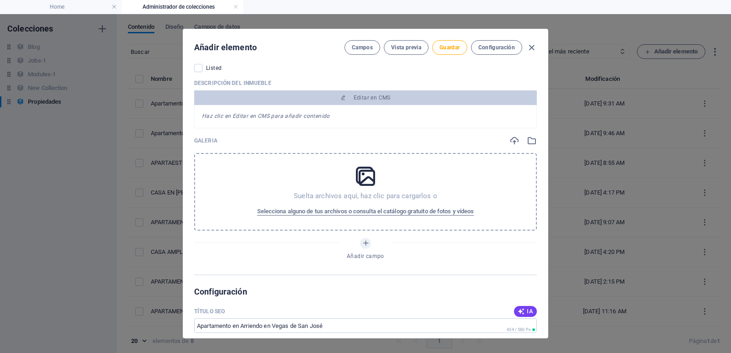
scroll to position [731, 0]
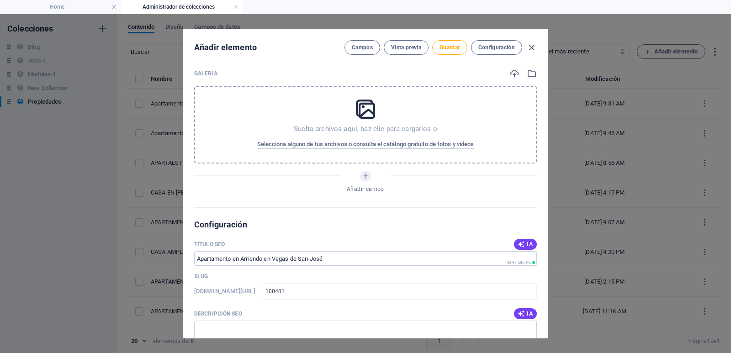
click at [371, 126] on p "Suelta archivos aquí, haz clic para cargarlos o" at bounding box center [365, 128] width 143 height 9
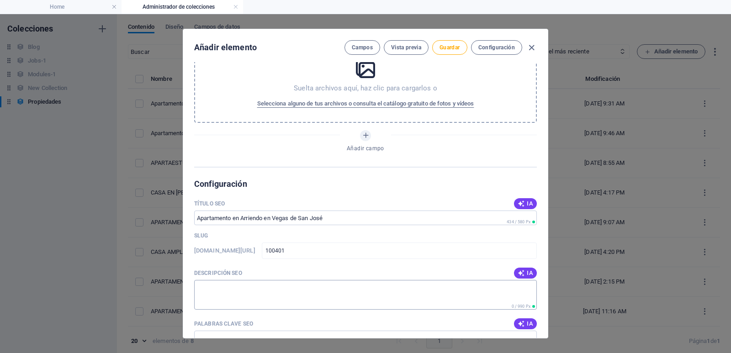
scroll to position [868, 0]
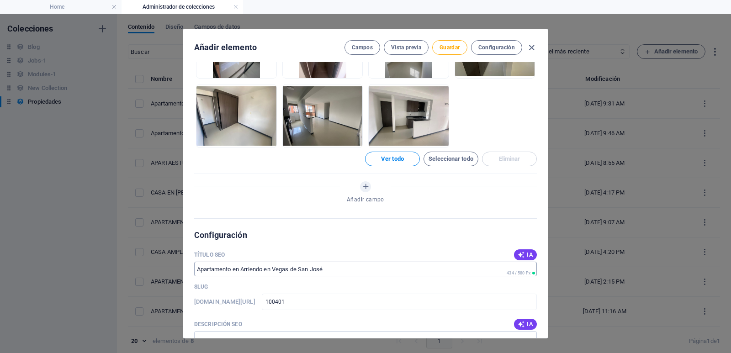
click at [241, 267] on input "Título SEO" at bounding box center [365, 269] width 342 height 15
paste input "Apartamento en Arriendo en [GEOGRAPHIC_DATA][PERSON_NAME] | 3 Habitaciones, 2 B…"
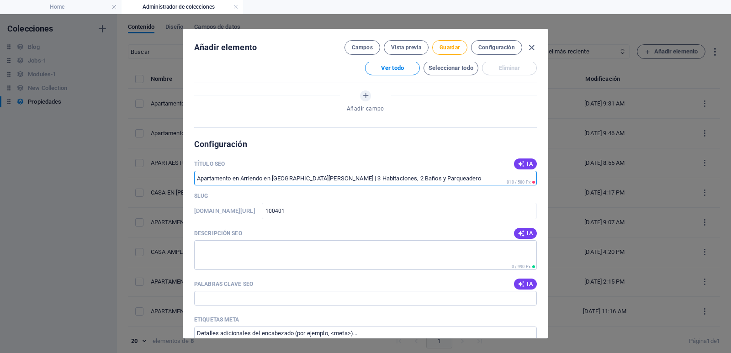
scroll to position [959, 0]
type input "Apartamento en Arriendo en [GEOGRAPHIC_DATA][PERSON_NAME] | 3 Habitaciones, 2 B…"
click at [222, 242] on textarea "Descripción SEO" at bounding box center [365, 255] width 342 height 30
paste textarea "Arrienda este moderno apartamento de 87 m² en [GEOGRAPHIC_DATA][PERSON_NAME]. C…"
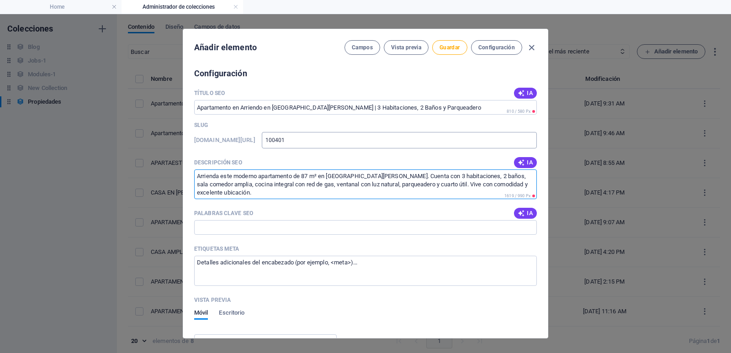
scroll to position [1050, 0]
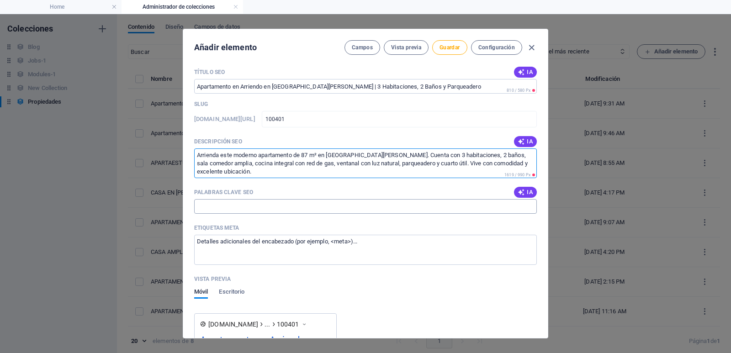
type textarea "Arrienda este moderno apartamento de 87 m² en [GEOGRAPHIC_DATA][PERSON_NAME]. C…"
click at [292, 206] on input "Palabras clave SEO" at bounding box center [365, 206] width 342 height 15
paste input "apartamento en arriendo [GEOGRAPHIC_DATA] de [GEOGRAPHIC_DATA][PERSON_NAME] arr…"
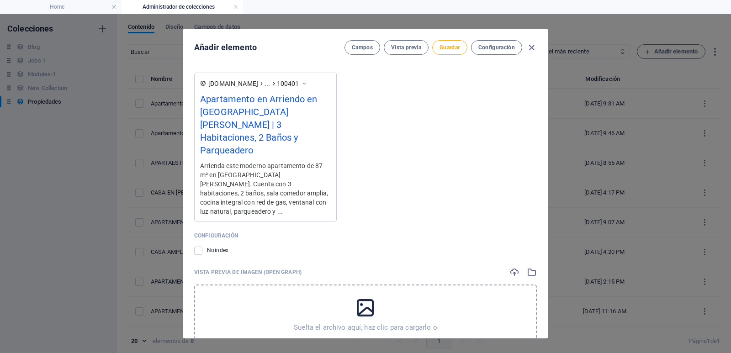
scroll to position [1311, 0]
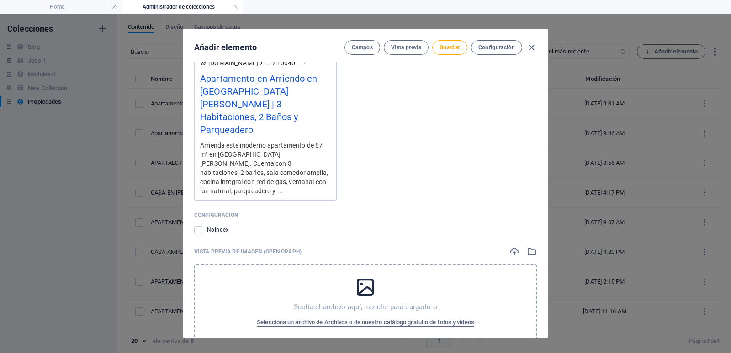
type input "apartamento en arriendo [GEOGRAPHIC_DATA] de [GEOGRAPHIC_DATA][PERSON_NAME] arr…"
click at [384, 271] on div "Suelta el archivo aquí, haz clic para cargarlo o Selecciona un archivo de Archi…" at bounding box center [365, 303] width 342 height 78
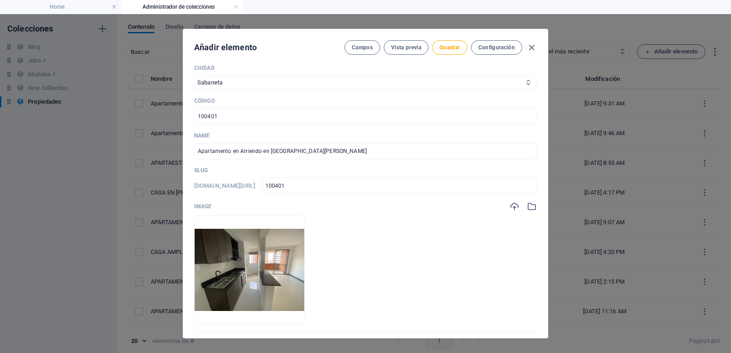
scroll to position [0, 0]
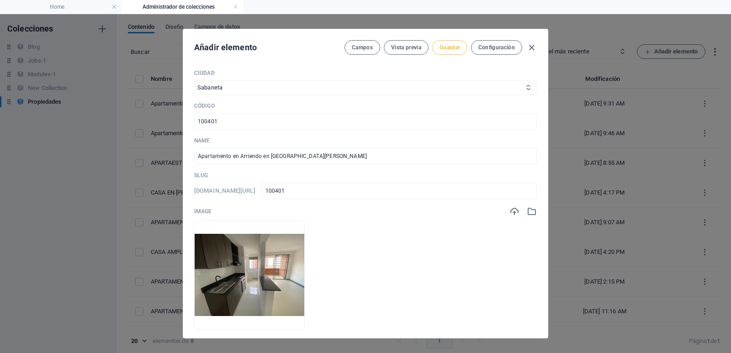
click at [444, 46] on span "Guardar" at bounding box center [449, 47] width 20 height 7
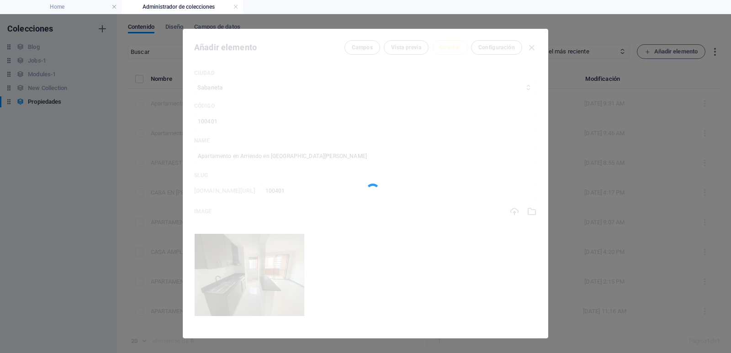
type input "100401"
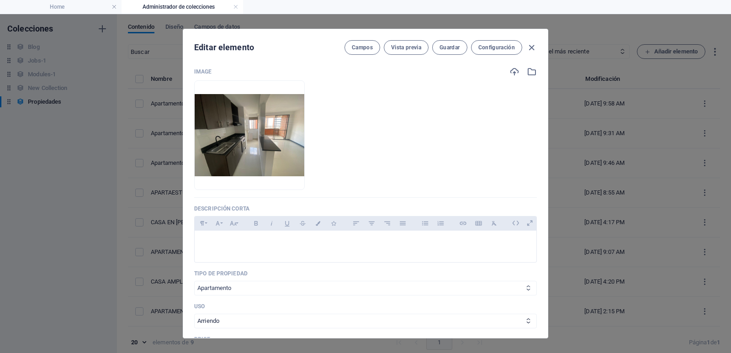
scroll to position [274, 0]
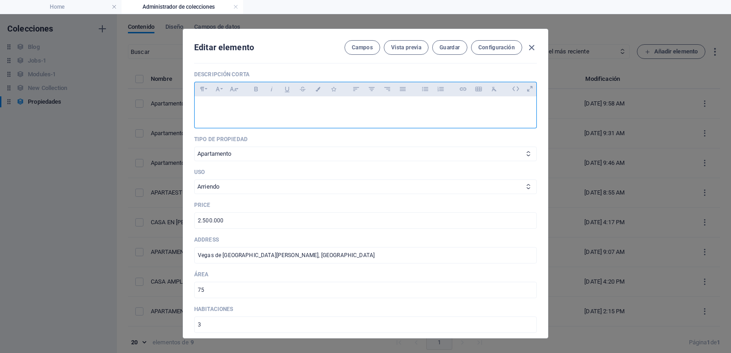
click at [380, 108] on p at bounding box center [365, 108] width 327 height 9
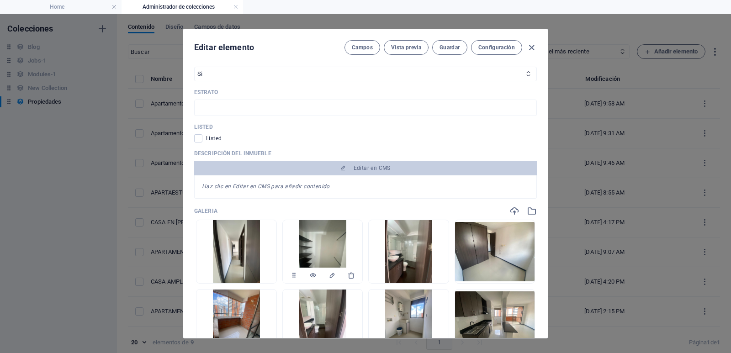
scroll to position [594, 0]
click at [348, 185] on div "Haz clic en Editar en CMS para añadir contenido" at bounding box center [365, 186] width 342 height 23
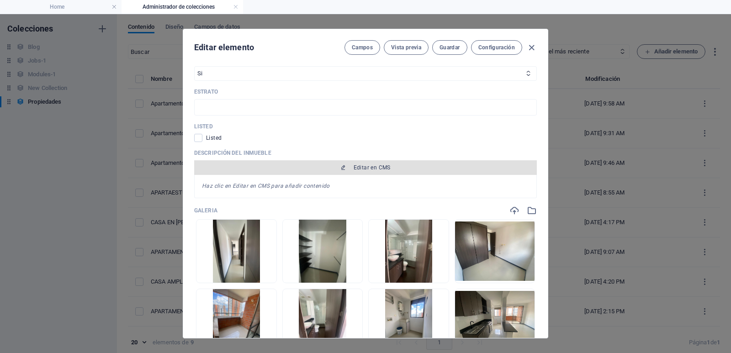
click at [357, 163] on button "Editar en CMS" at bounding box center [365, 167] width 342 height 15
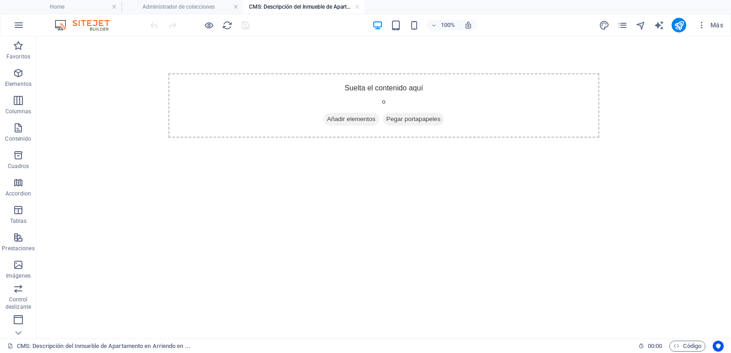
scroll to position [0, 0]
click at [16, 74] on icon "button" at bounding box center [18, 73] width 11 height 11
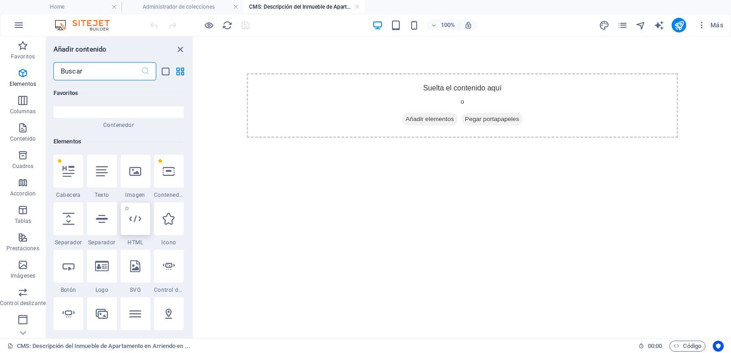
scroll to position [172, 0]
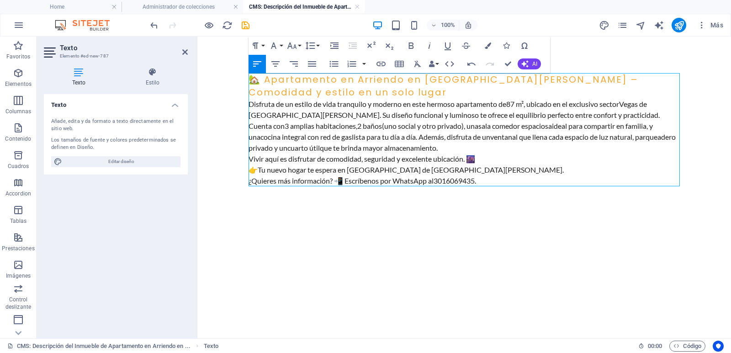
click at [322, 93] on h3 "🏡 Apartamento en Arriendo en [GEOGRAPHIC_DATA][PERSON_NAME] – Comodidad y estil…" at bounding box center [463, 86] width 431 height 26
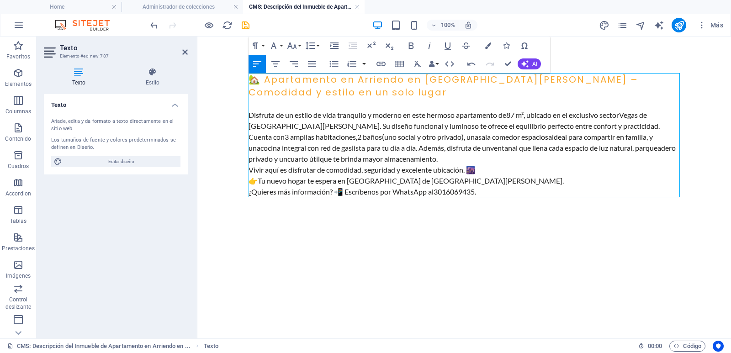
click at [560, 130] on p "Disfruta de un estilo de vida tranquilo y moderno en este hermoso apartamento d…" at bounding box center [463, 121] width 431 height 22
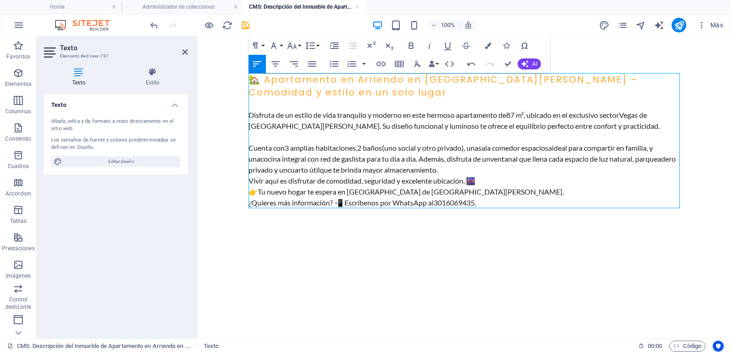
click at [482, 166] on p "Cuenta con 3 amplias habitaciones , 2 baños (uno social y otro privado), una sa…" at bounding box center [463, 158] width 431 height 33
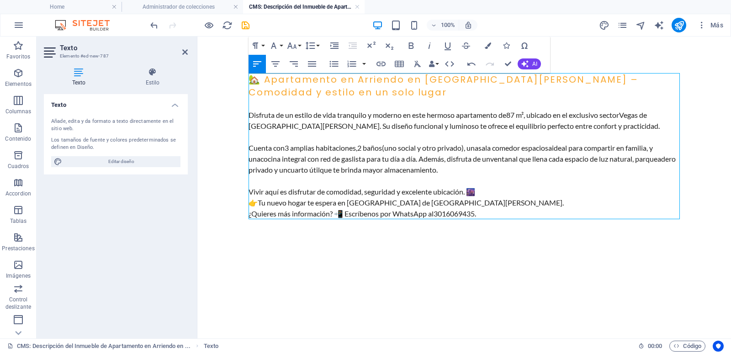
click at [500, 190] on p "Vivir aquí es disfrutar de comodidad, seguridad y excelente ubicación. 🌆" at bounding box center [463, 191] width 431 height 11
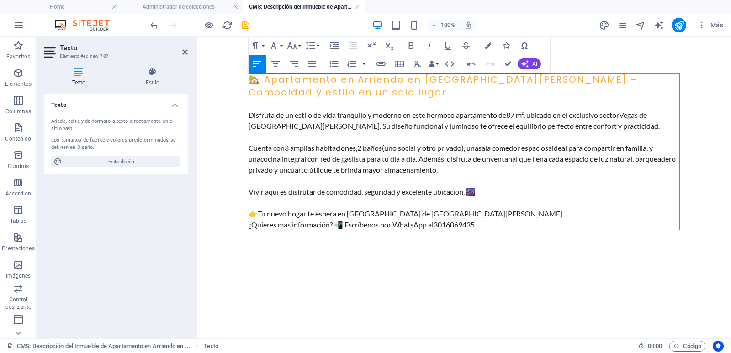
click at [439, 215] on p "👉 Tu nuevo hogar te espera en [GEOGRAPHIC_DATA] de [GEOGRAPHIC_DATA][PERSON_NAM…" at bounding box center [463, 213] width 431 height 11
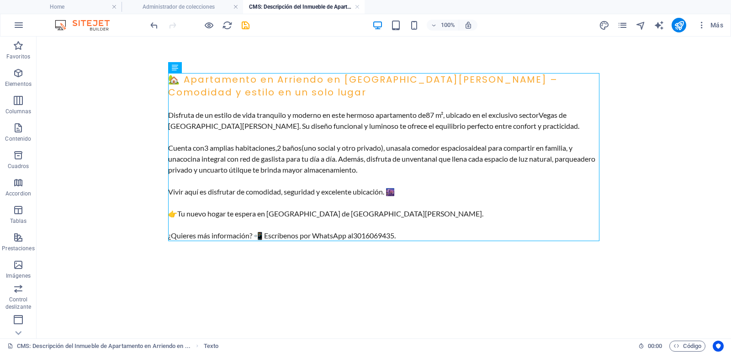
click at [247, 31] on div at bounding box center [199, 25] width 102 height 15
click at [247, 27] on icon "save" at bounding box center [245, 25] width 11 height 11
click at [204, 7] on h4 "Administrador de colecciones" at bounding box center [181, 7] width 121 height 10
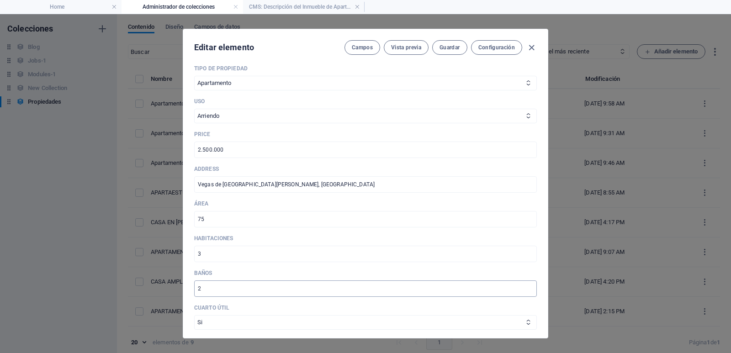
scroll to position [216, 0]
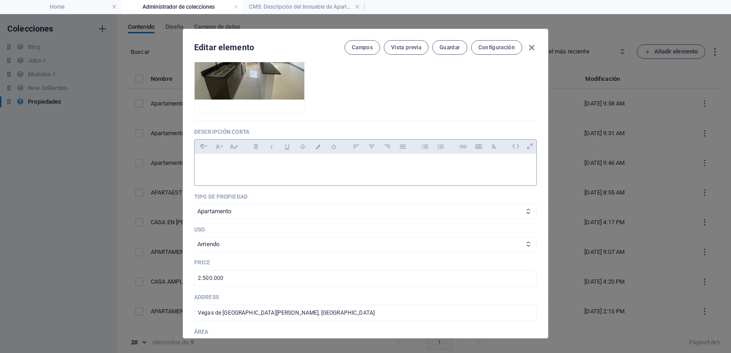
click at [270, 167] on p at bounding box center [365, 165] width 327 height 9
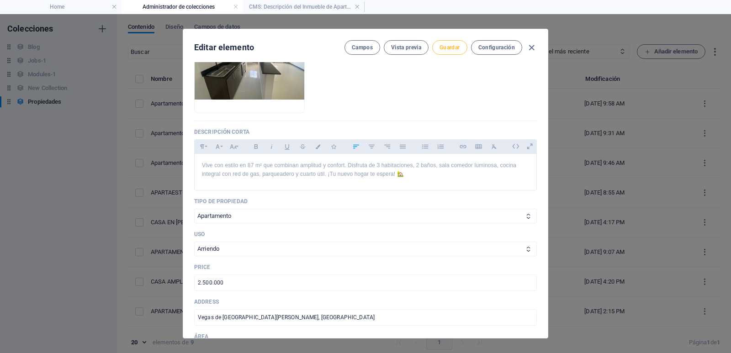
click at [456, 48] on span "Guardar" at bounding box center [449, 47] width 20 height 7
click at [529, 50] on icon "button" at bounding box center [531, 47] width 11 height 11
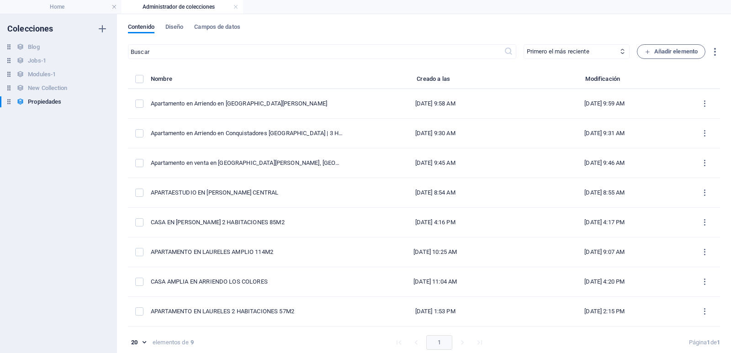
type input "apartamento-en-arriendo-en-vegas-de-[GEOGRAPHIC_DATA][PERSON_NAME]"
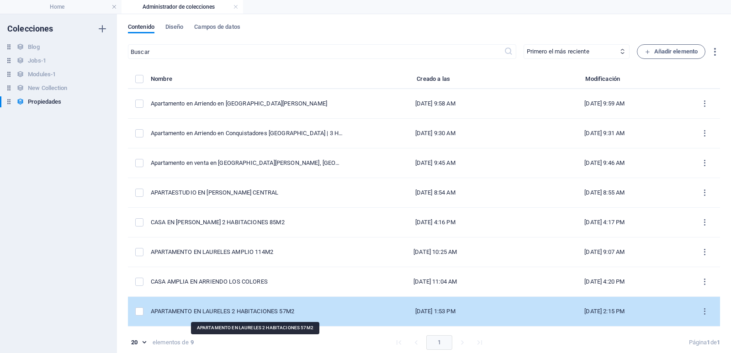
click at [232, 313] on div "APARTAMENTO EN LAURELES 2 HABITACIONES 57M2" at bounding box center [247, 311] width 192 height 8
select select "[GEOGRAPHIC_DATA]"
select select "Apartamento"
select select "Arriendo"
select select "No"
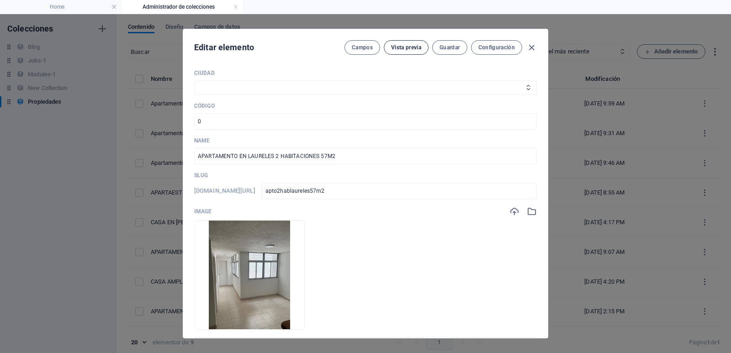
click at [405, 45] on span "Vista previa" at bounding box center [406, 47] width 30 height 7
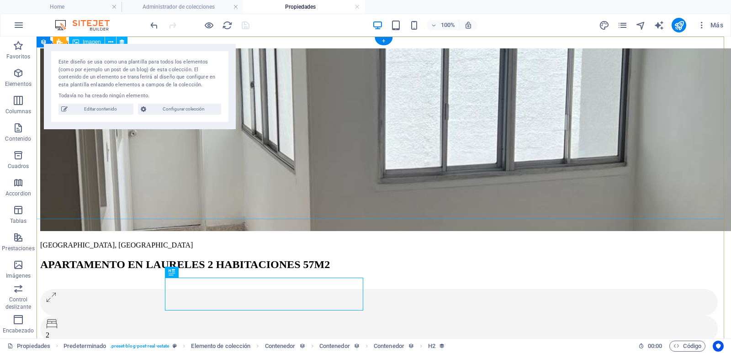
scroll to position [0, 0]
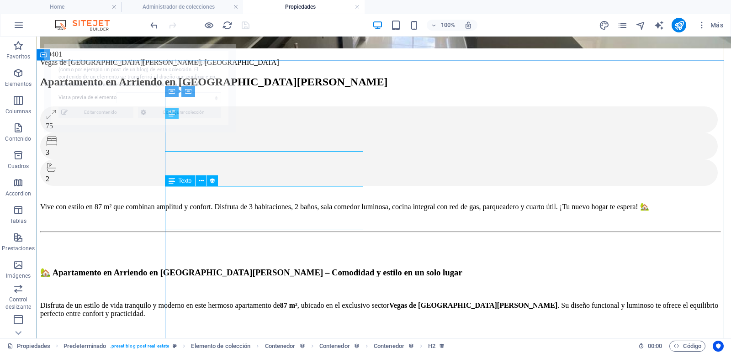
select select "68d8328cf0708732000540d3"
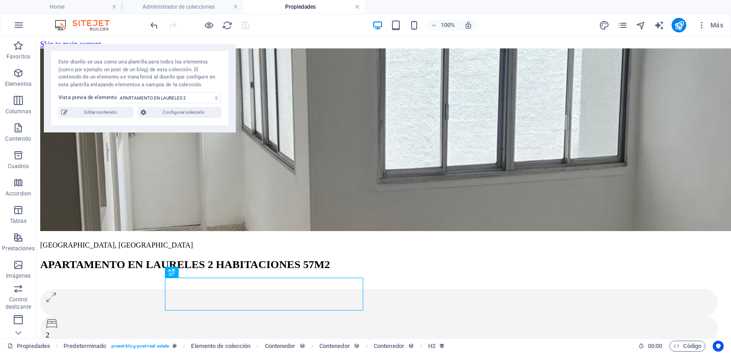
click at [359, 5] on link at bounding box center [356, 7] width 5 height 9
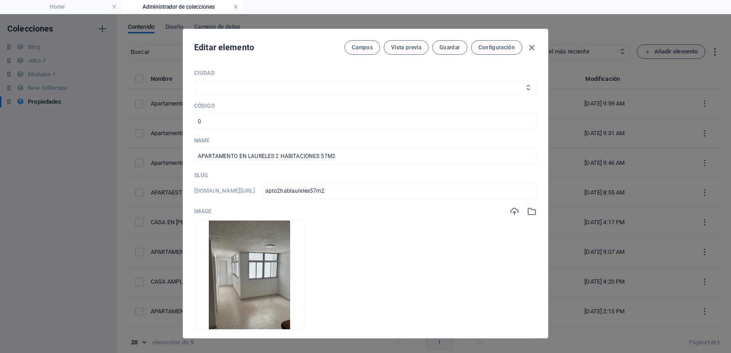
click at [237, 7] on link at bounding box center [235, 7] width 5 height 9
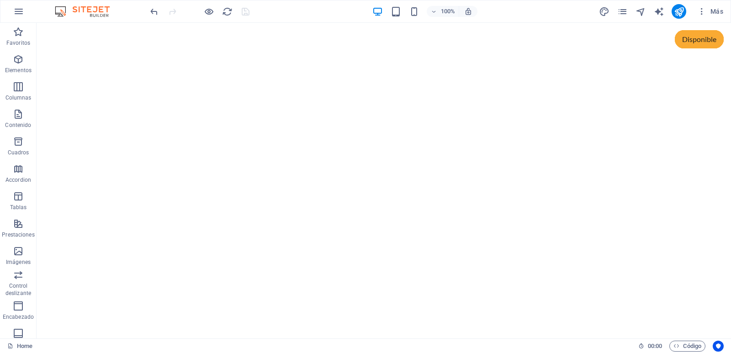
scroll to position [936, 0]
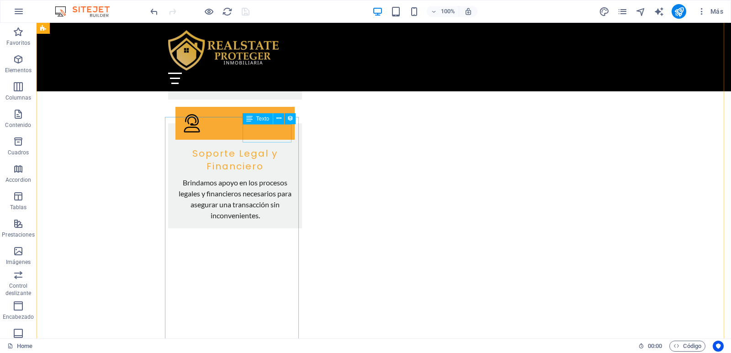
scroll to position [1484, 0]
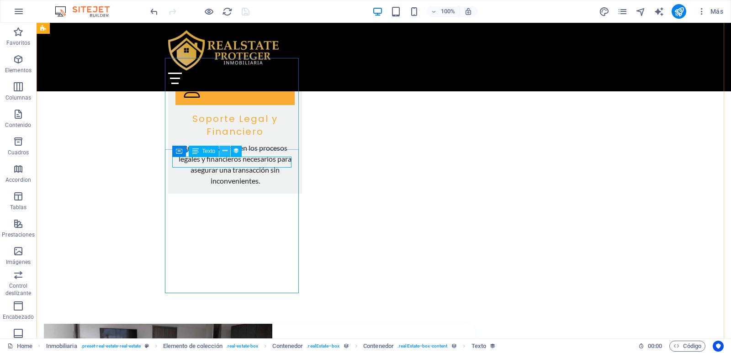
click at [226, 153] on icon at bounding box center [224, 151] width 5 height 10
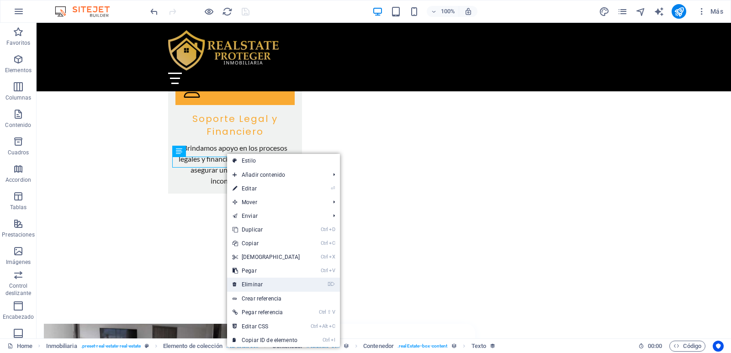
click at [267, 278] on link "⌦ Eliminar" at bounding box center [266, 285] width 79 height 14
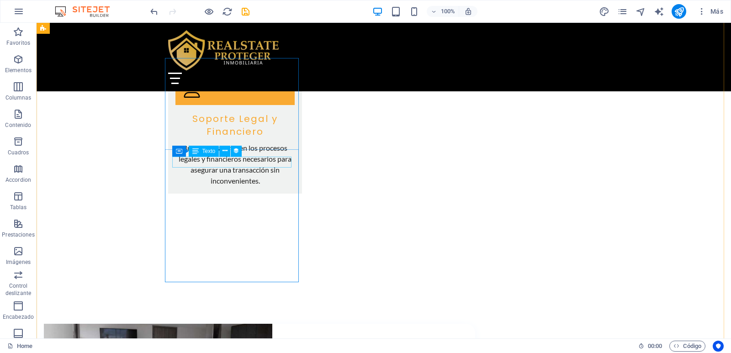
scroll to position [1462, 0]
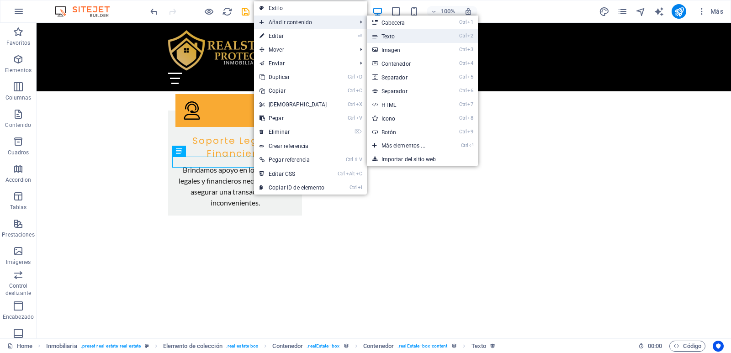
click at [394, 32] on link "Ctrl 2 Texto" at bounding box center [405, 36] width 77 height 14
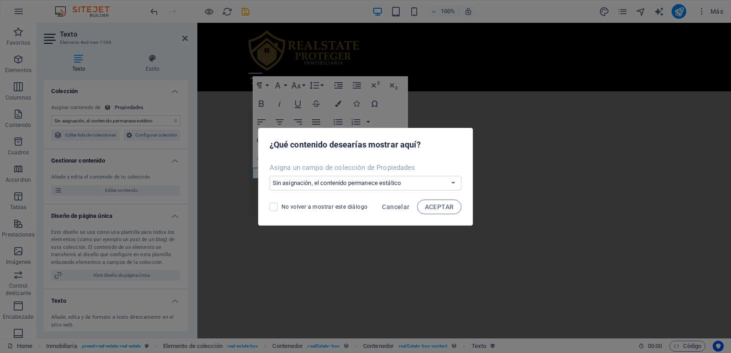
scroll to position [1484, 0]
click at [354, 187] on select "Sin asignación, el contenido permanece estático Crear un campo nuevo Creado a l…" at bounding box center [365, 183] width 192 height 15
select select "codigo"
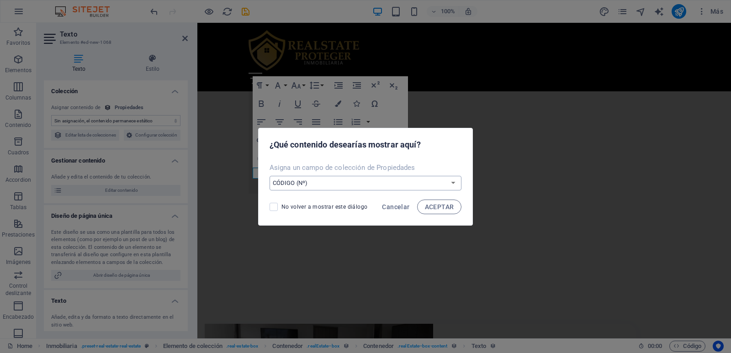
click at [270, 176] on select "Sin asignación, el contenido permanece estático Crear un campo nuevo Creado a l…" at bounding box center [365, 183] width 192 height 15
click at [425, 207] on span "ACEPTAR" at bounding box center [439, 206] width 29 height 7
select select "codigo"
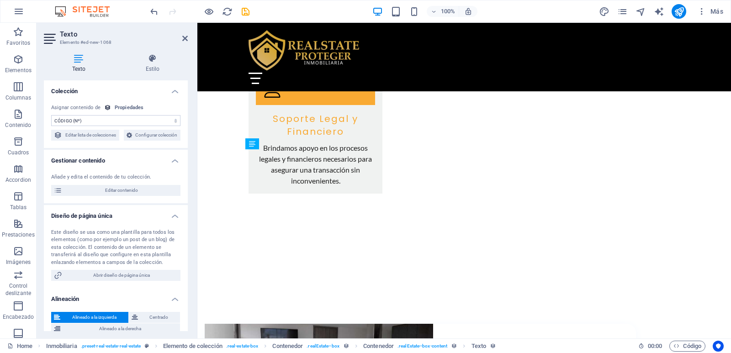
drag, startPoint x: 319, startPoint y: 174, endPoint x: 320, endPoint y: 162, distance: 12.9
click at [678, 10] on icon "publish" at bounding box center [678, 11] width 11 height 11
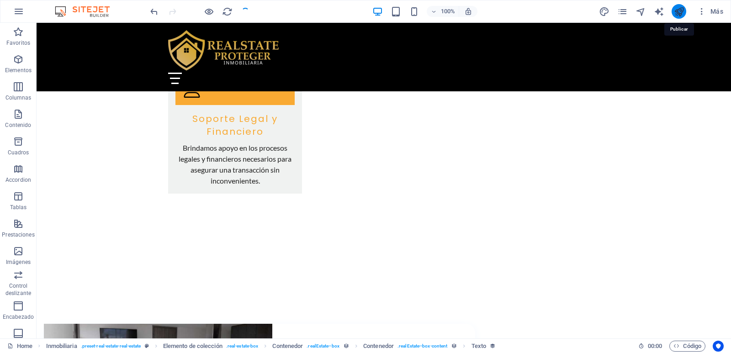
checkbox input "false"
